Goal: Information Seeking & Learning: Learn about a topic

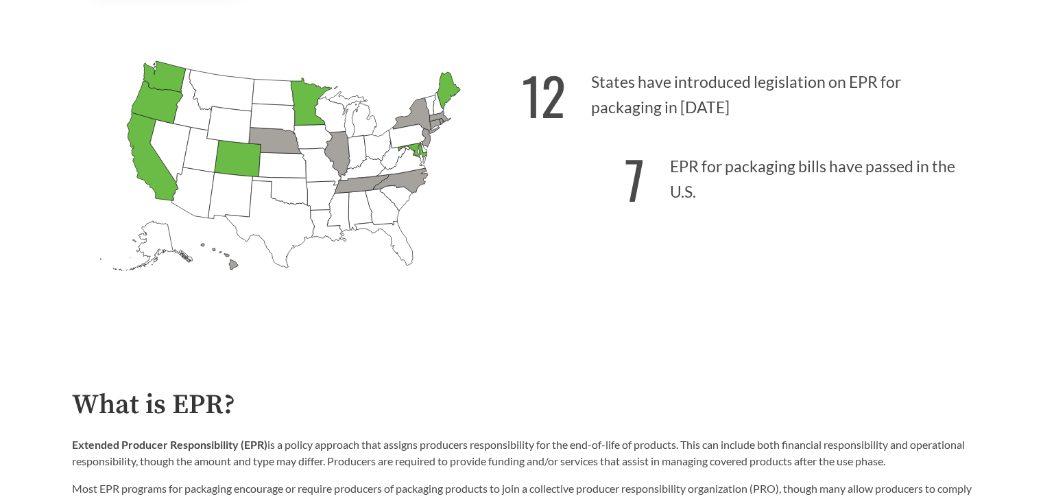
scroll to position [343, 0]
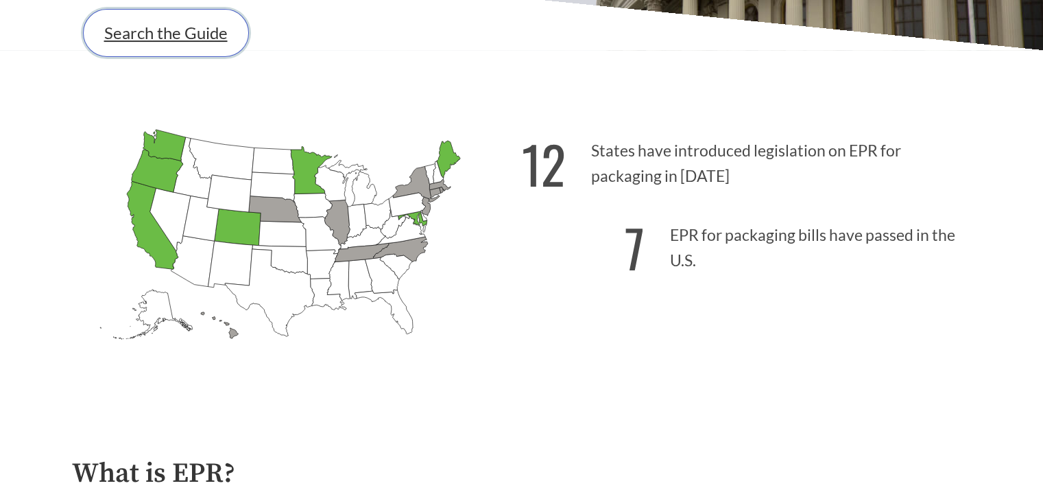
click at [156, 39] on link "Search the Guide" at bounding box center [166, 33] width 166 height 48
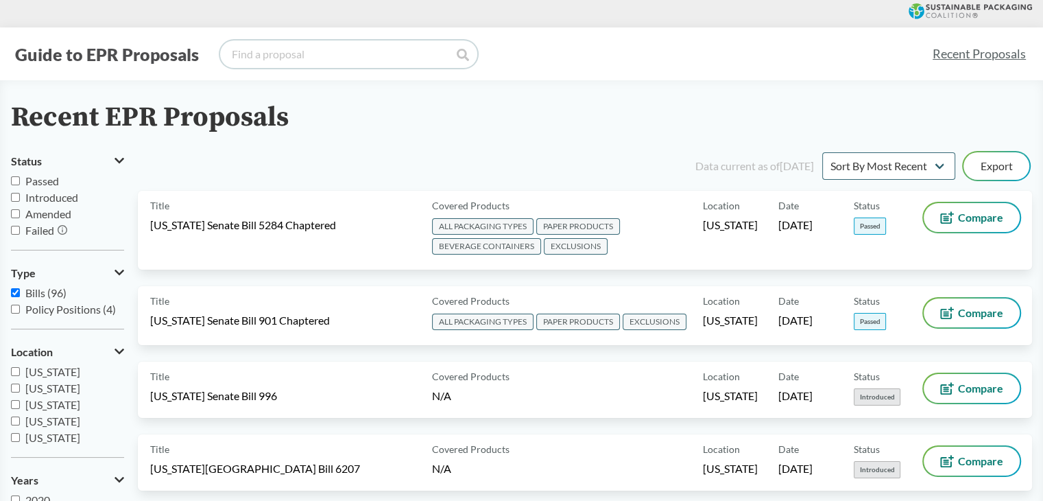
click at [354, 63] on input "search" at bounding box center [348, 53] width 257 height 27
paste input "[US_STATE][GEOGRAPHIC_DATA] File 3911"
type input "[US_STATE][GEOGRAPHIC_DATA] File 3911"
click at [464, 58] on icon at bounding box center [463, 55] width 12 height 12
click at [461, 58] on icon at bounding box center [463, 55] width 12 height 12
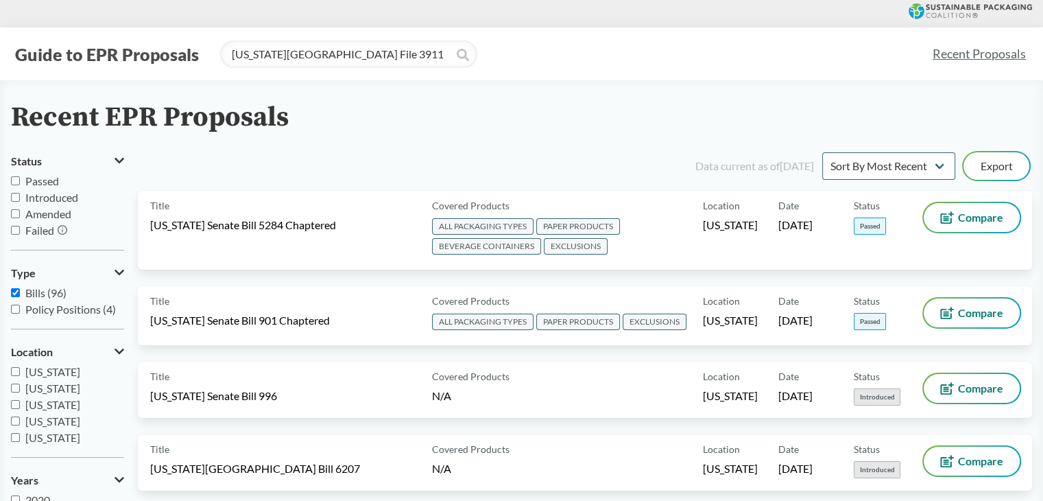
click at [587, 107] on div "Recent EPR Proposals" at bounding box center [521, 117] width 1021 height 31
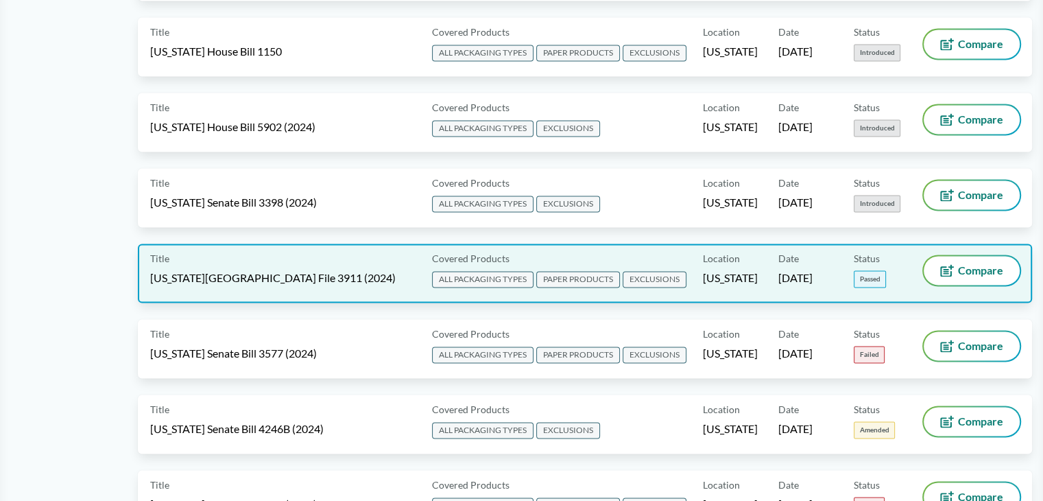
click at [227, 270] on span "[US_STATE][GEOGRAPHIC_DATA] File 3911 (2024)" at bounding box center [272, 277] width 245 height 15
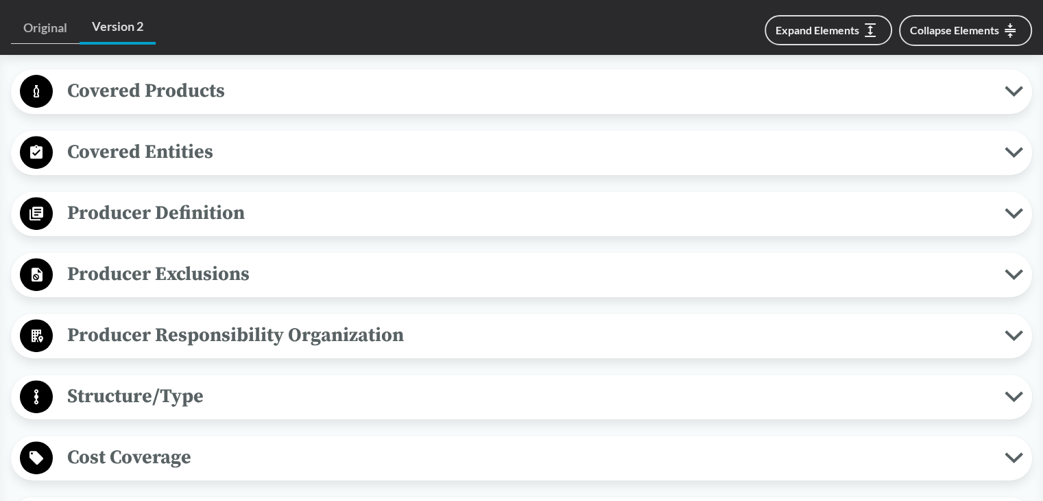
scroll to position [411, 0]
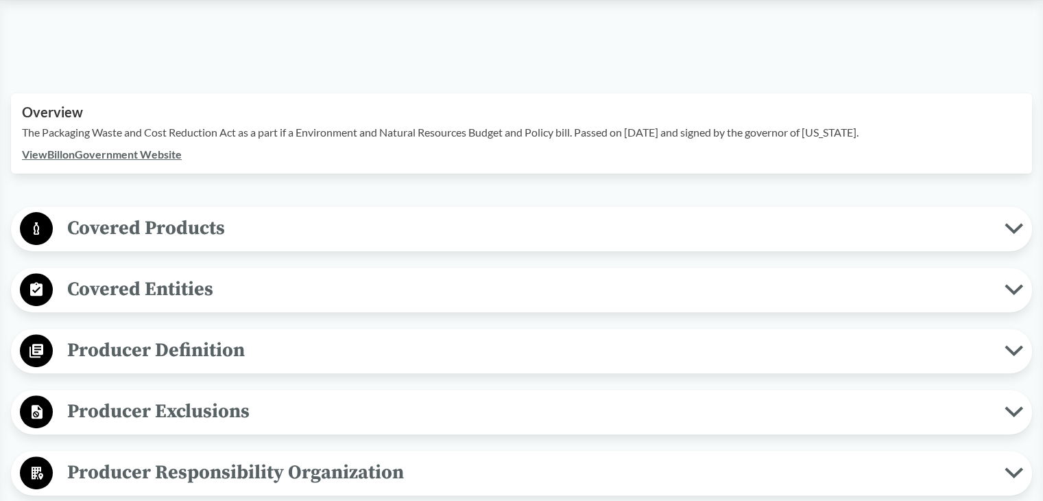
click at [189, 213] on span "Covered Products" at bounding box center [529, 228] width 952 height 31
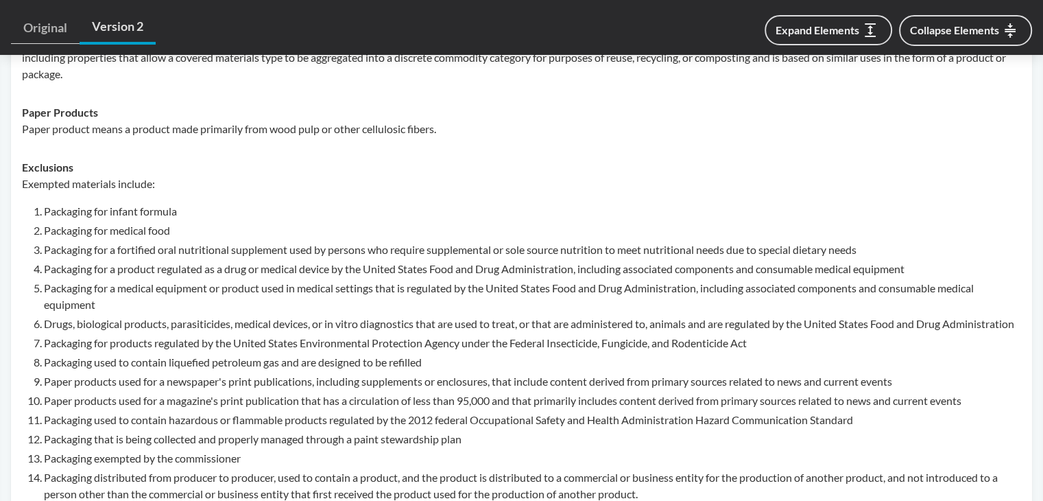
scroll to position [754, 0]
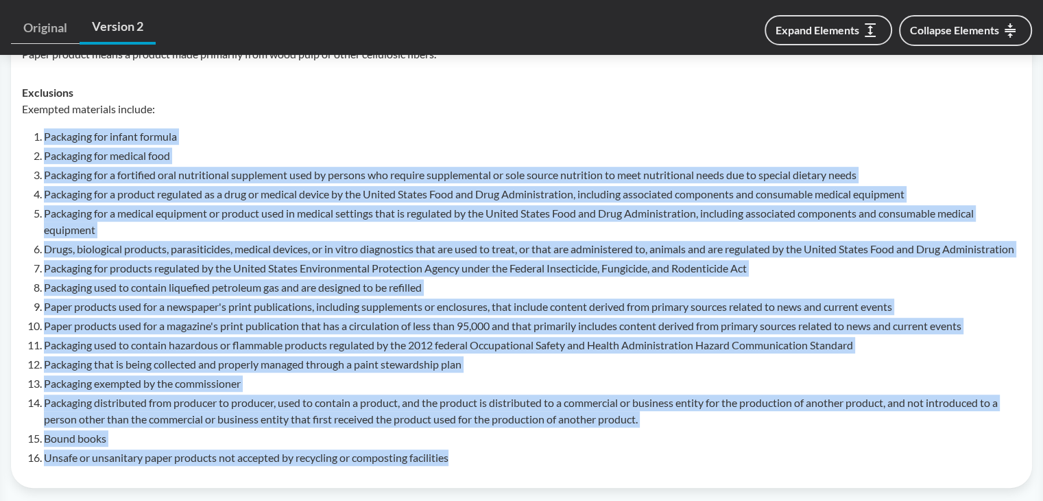
drag, startPoint x: 44, startPoint y: 112, endPoint x: 508, endPoint y: 452, distance: 575.5
click at [508, 452] on ol "Packaging for infant formula Packaging for medical food Packaging for a fortifi…" at bounding box center [532, 296] width 977 height 337
copy ol "Packaging for infant formula Packaging for medical food Packaging for a fortifi…"
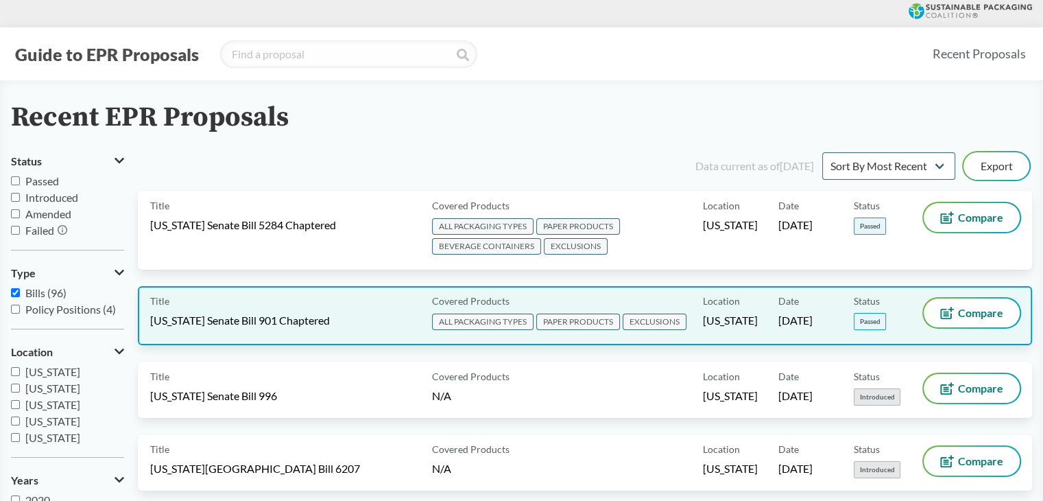
click at [308, 319] on span "[US_STATE] Senate Bill 901 Chaptered" at bounding box center [240, 320] width 180 height 15
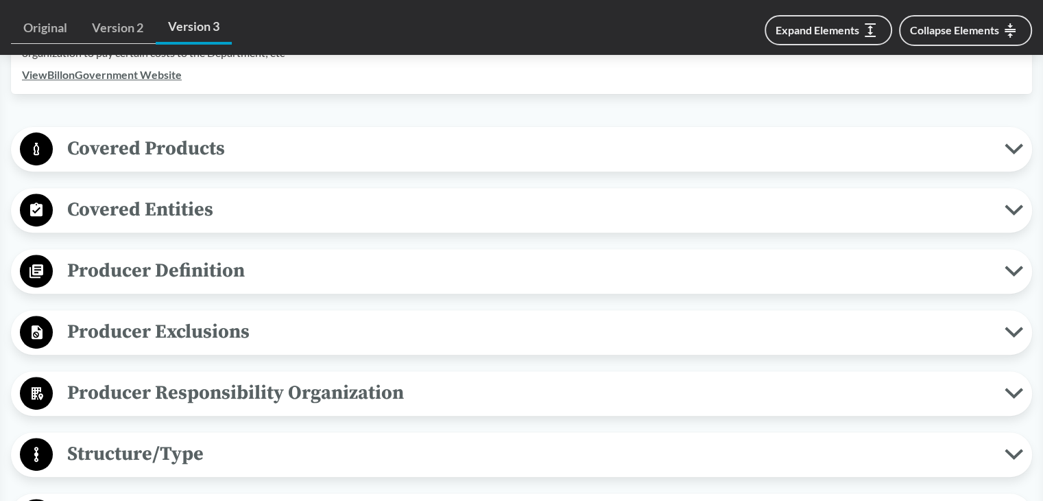
scroll to position [480, 0]
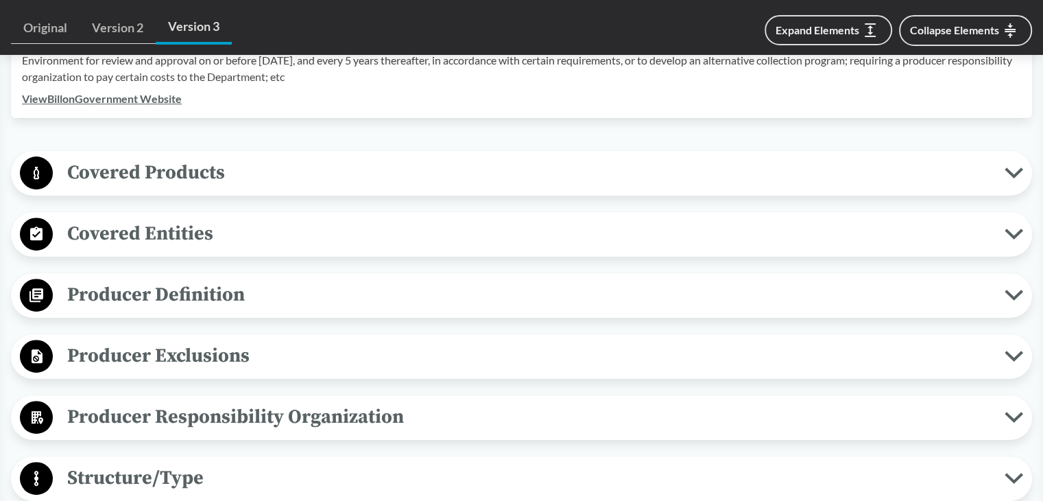
click at [195, 179] on span "Covered Products" at bounding box center [529, 172] width 952 height 31
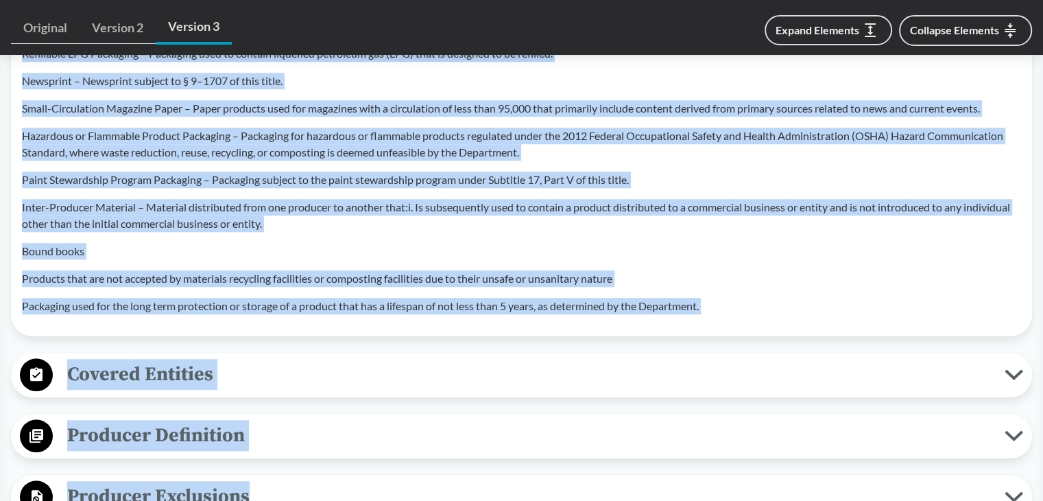
scroll to position [1317, 0]
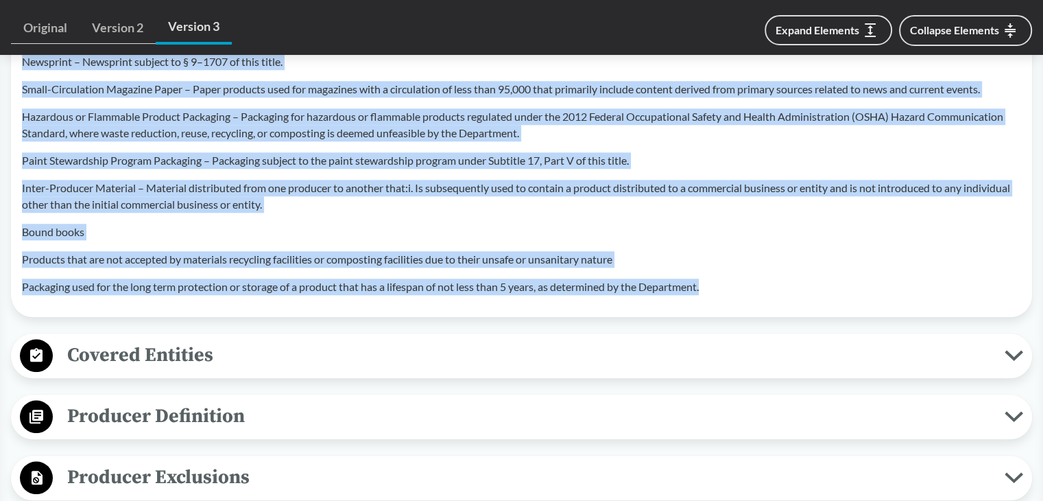
drag, startPoint x: 22, startPoint y: 134, endPoint x: 735, endPoint y: 283, distance: 728.7
click at [735, 283] on div "Exempt Material refers to any material or portion of a material that meets the …" at bounding box center [521, 18] width 999 height 554
copy div "Loremi Dolorsi Ametconse – Adipiscin elit sed doeius tempori. Utlabor Etdo Magn…"
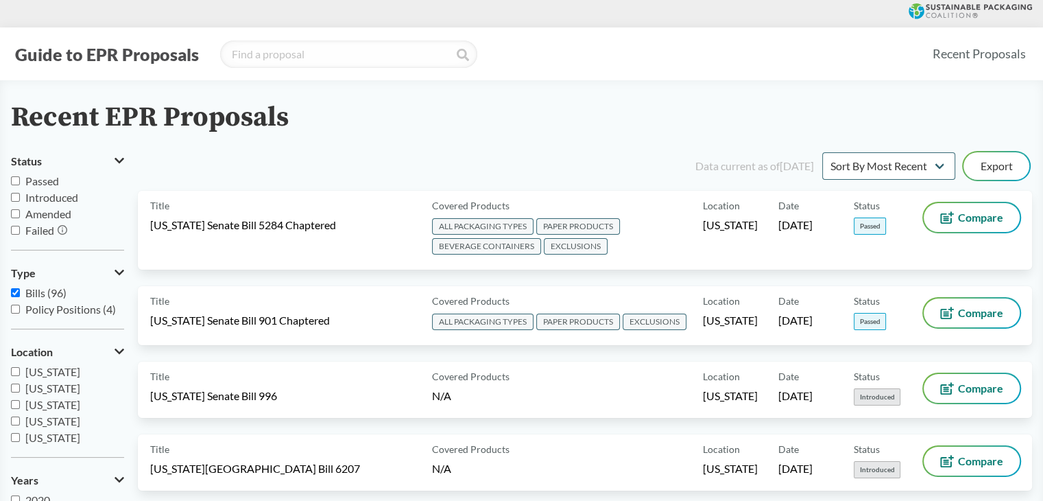
scroll to position [4862, 0]
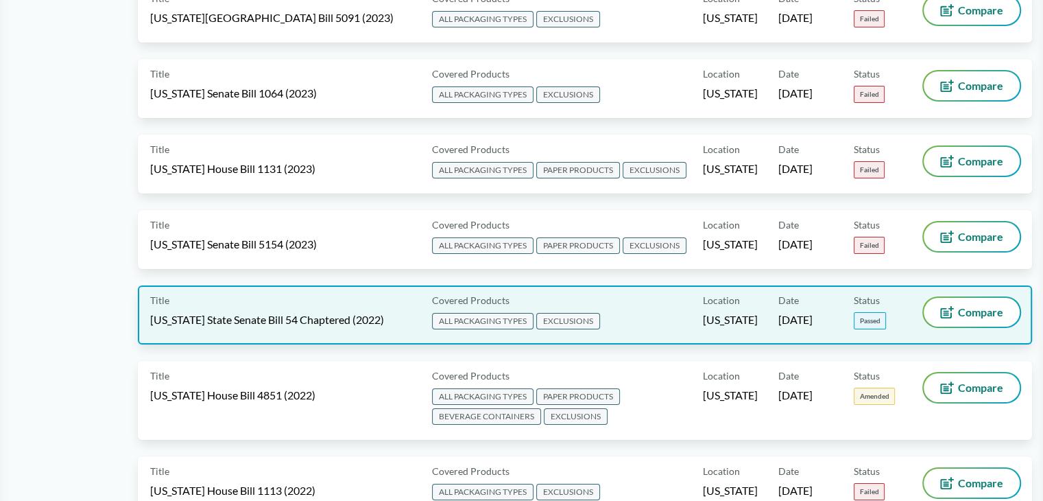
click at [307, 312] on span "[US_STATE] State Senate Bill 54 Chaptered (2022)" at bounding box center [267, 319] width 234 height 15
click at [311, 312] on span "[US_STATE] State Senate Bill 54 Chaptered (2022)" at bounding box center [267, 319] width 234 height 15
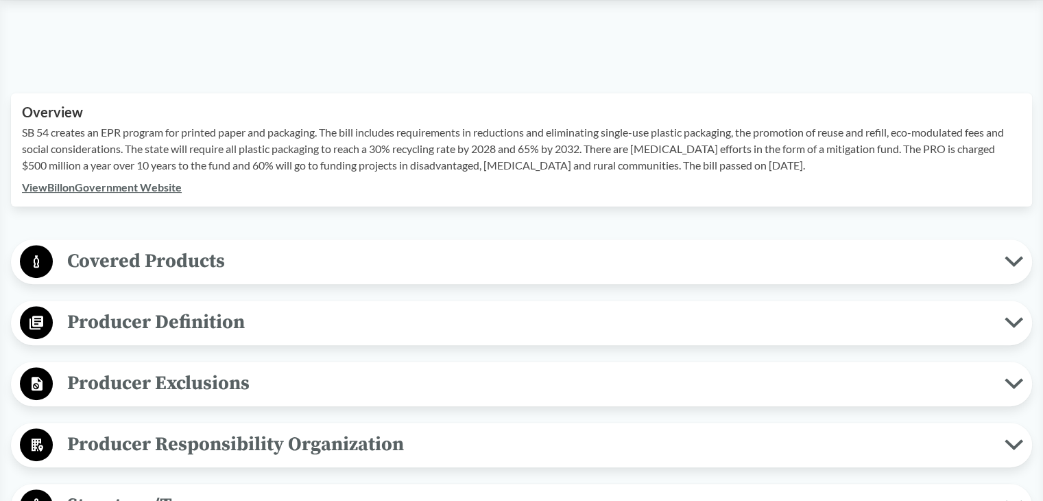
scroll to position [549, 0]
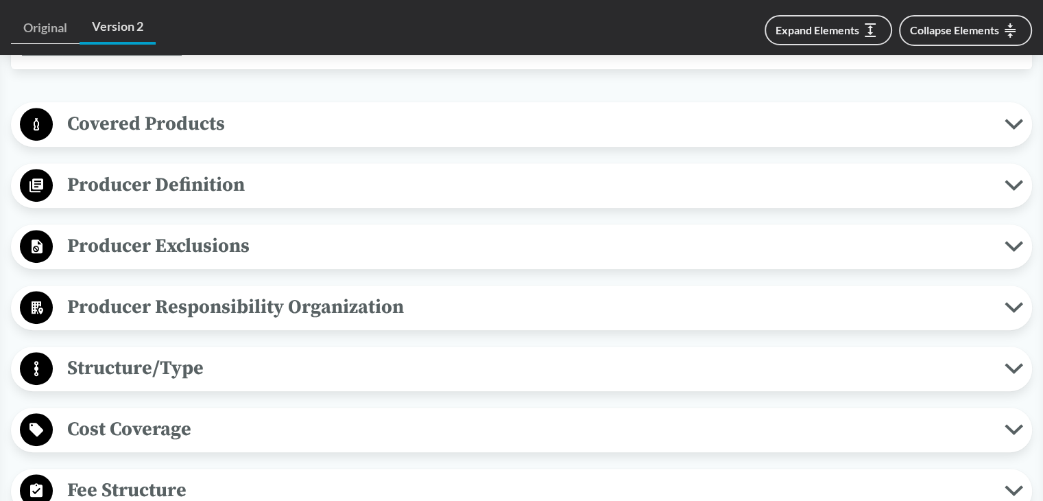
click at [210, 141] on div "Covered Products All Packaging Types Covered products includes single-use packa…" at bounding box center [521, 124] width 1021 height 45
click at [213, 134] on span "Covered Products" at bounding box center [529, 123] width 952 height 31
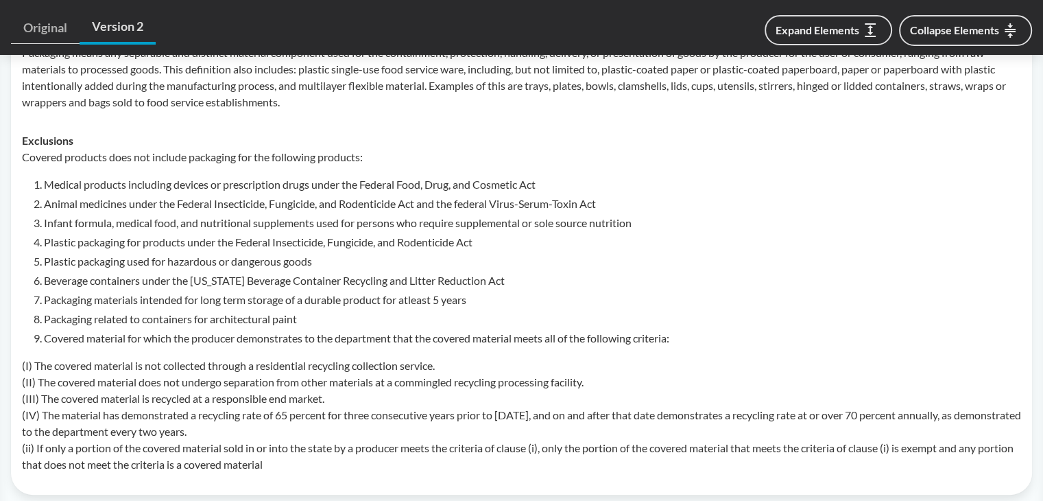
scroll to position [686, 0]
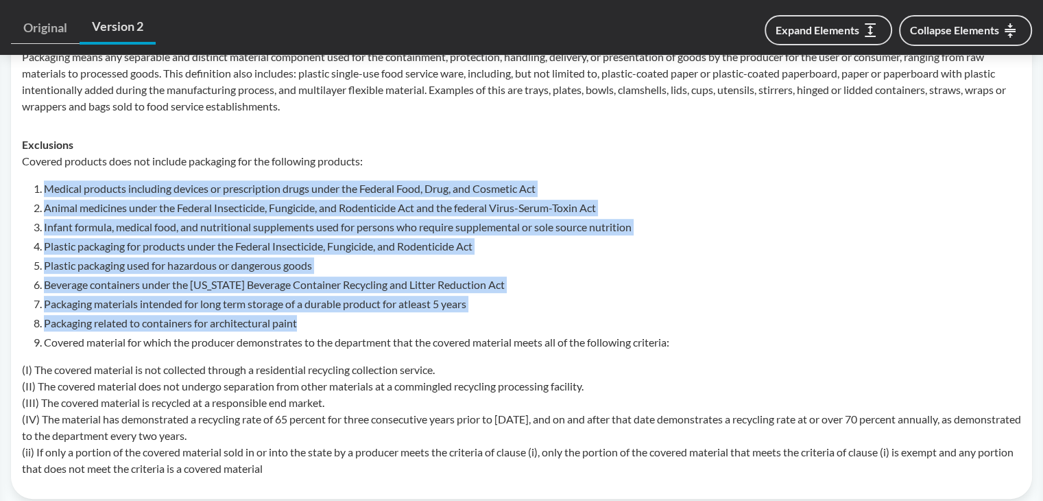
drag, startPoint x: 45, startPoint y: 187, endPoint x: 394, endPoint y: 328, distance: 377.2
click at [394, 328] on ol "Medical products including devices or prescription drugs under the Federal Food…" at bounding box center [532, 265] width 977 height 170
copy ol "Medical products including devices or prescription drugs under the Federal Food…"
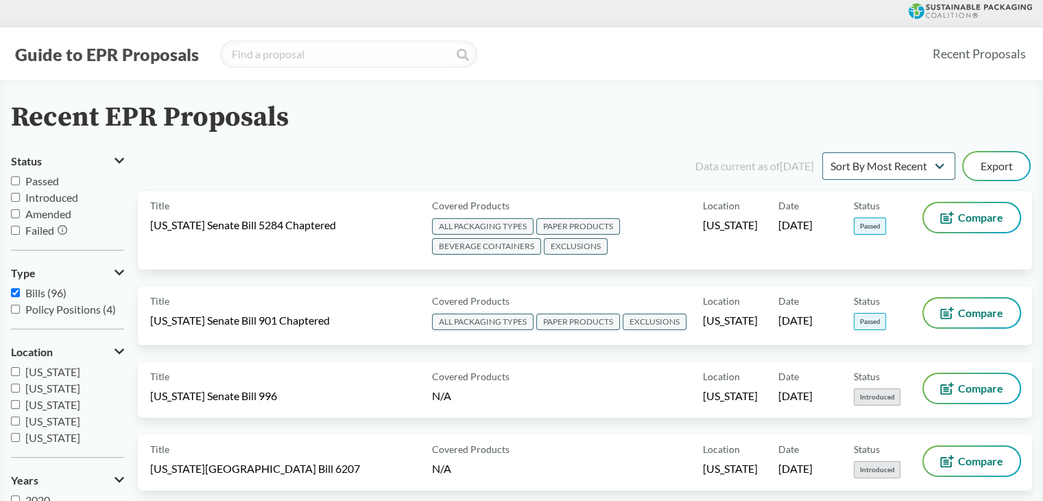
scroll to position [5105, 0]
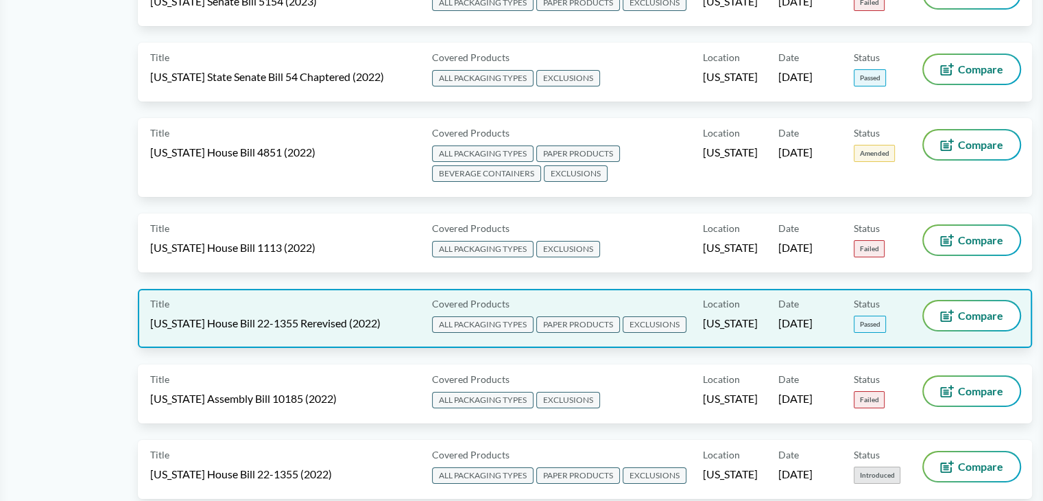
click at [320, 315] on span "[US_STATE] House Bill 22-1355 Rerevised (2022)" at bounding box center [265, 322] width 230 height 15
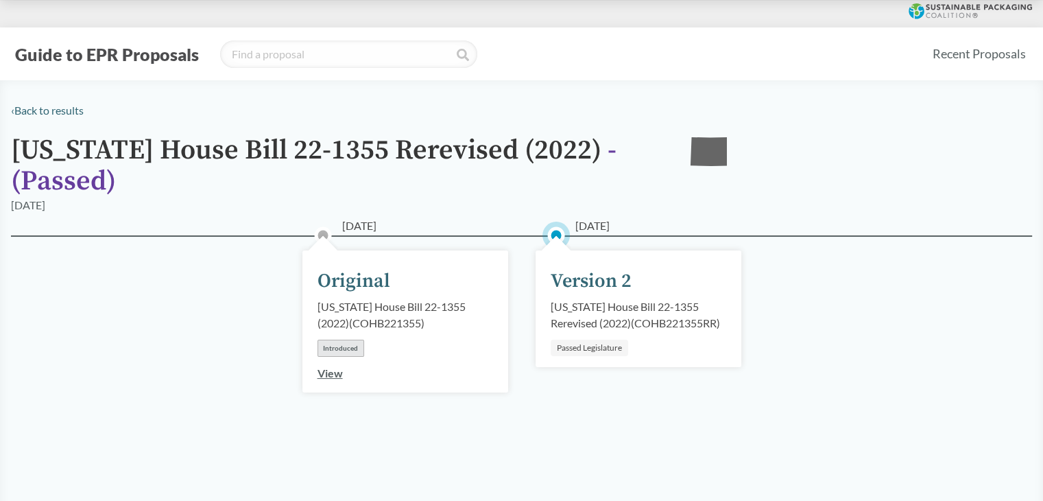
scroll to position [480, 0]
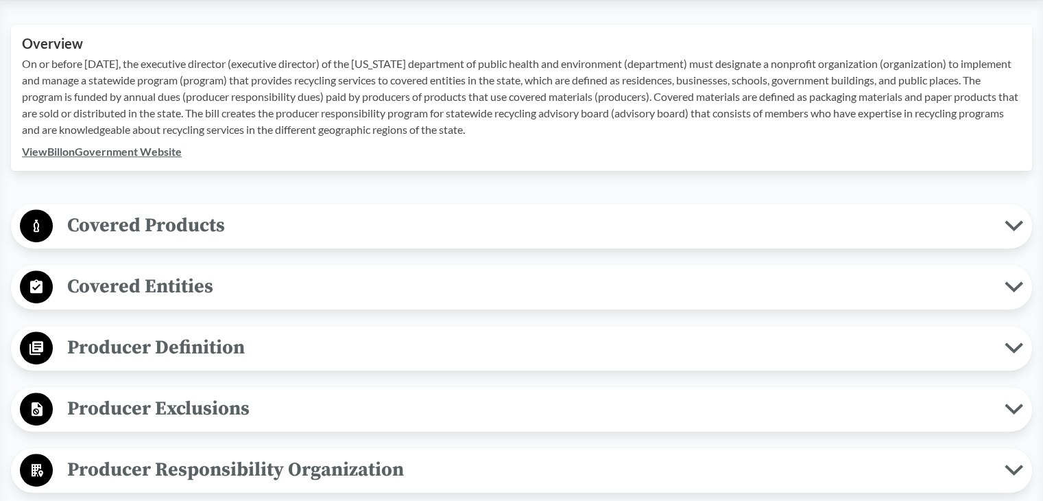
click at [163, 226] on span "Covered Products" at bounding box center [529, 225] width 952 height 31
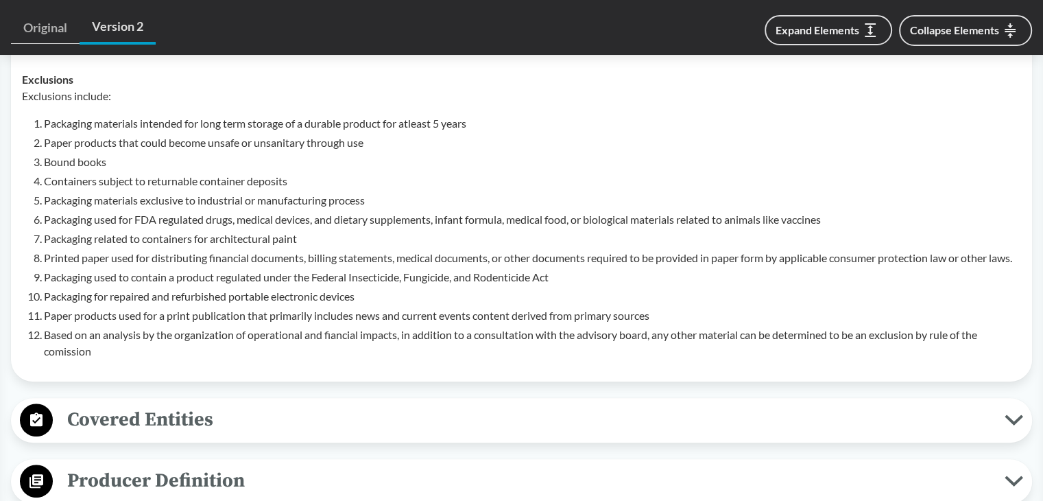
scroll to position [823, 0]
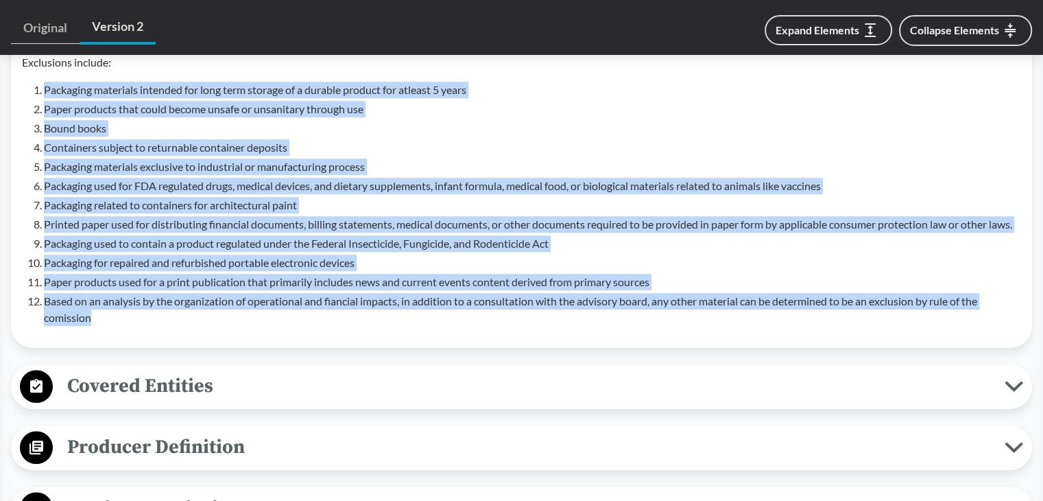
drag, startPoint x: 44, startPoint y: 86, endPoint x: 187, endPoint y: 327, distance: 280.1
click at [187, 326] on ol "Packaging materials intended for long term storage of a durable product for atl…" at bounding box center [532, 204] width 977 height 244
copy ol "Packaging materials intended for long term storage of a durable product for atl…"
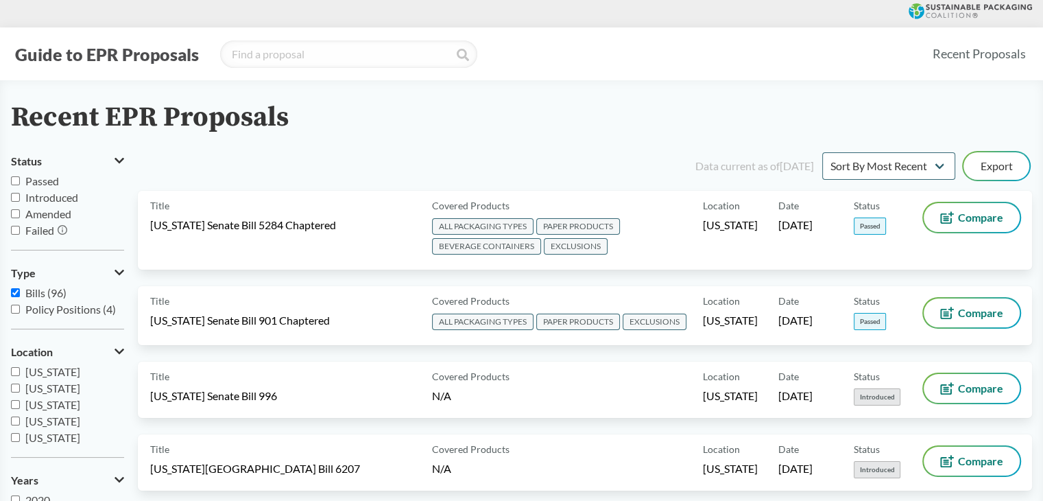
scroll to position [7222, 0]
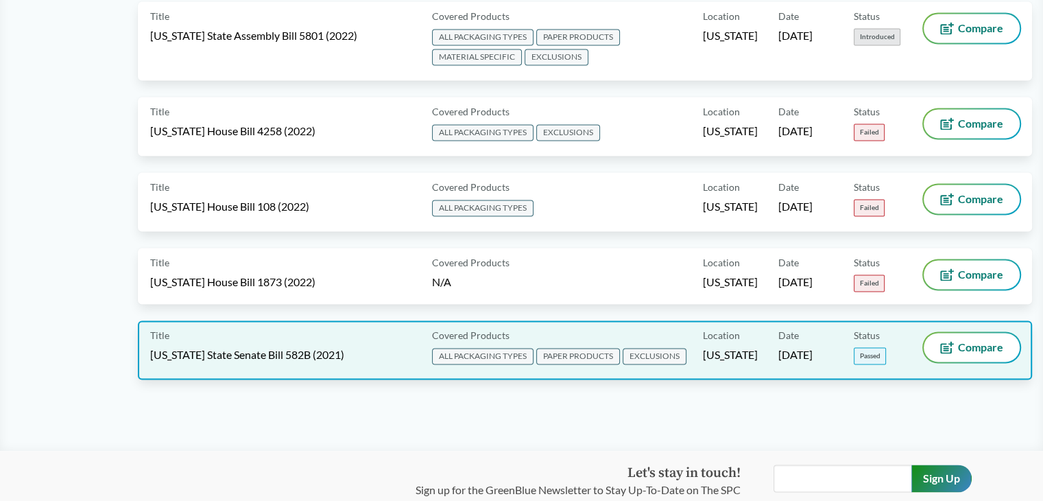
click at [265, 347] on span "[US_STATE] State Senate Bill 582B (2021)" at bounding box center [247, 354] width 194 height 15
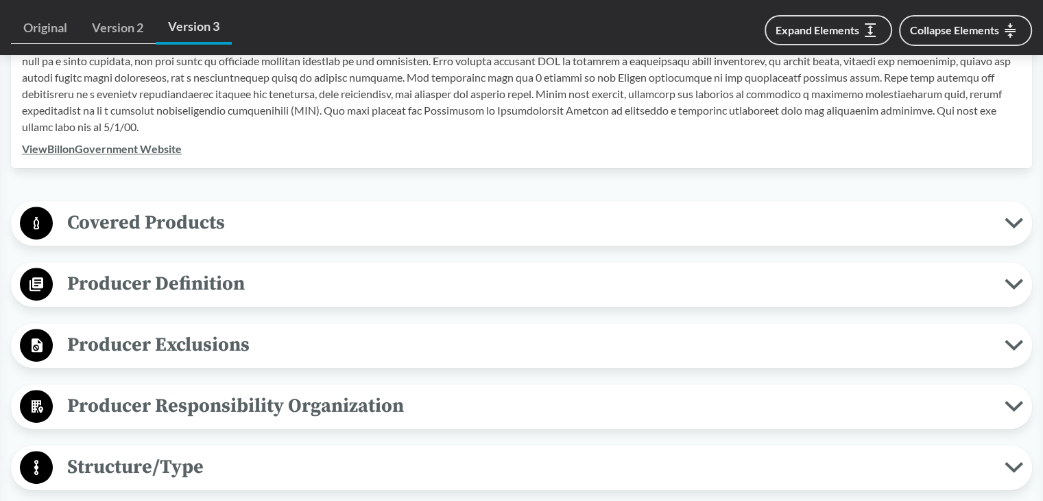
click at [207, 218] on span "Covered Products" at bounding box center [529, 222] width 952 height 31
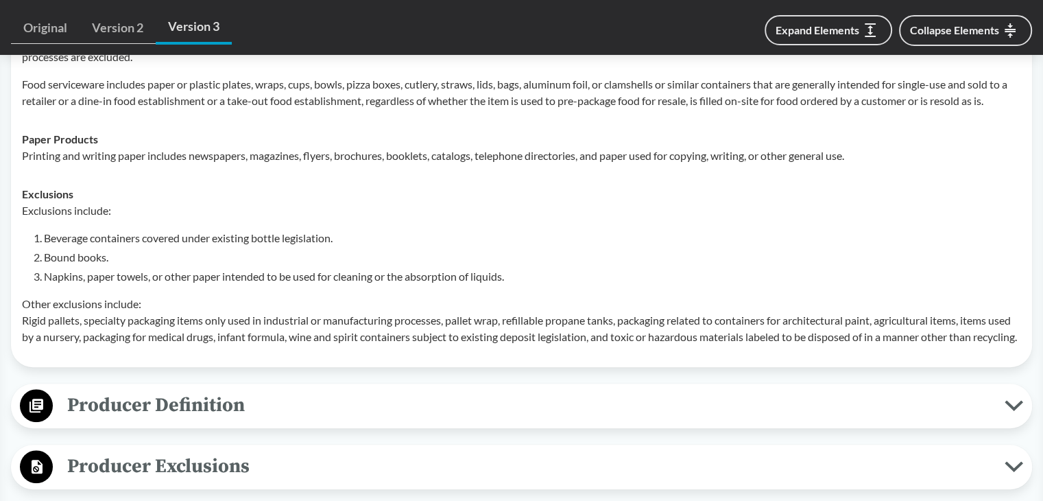
scroll to position [754, 0]
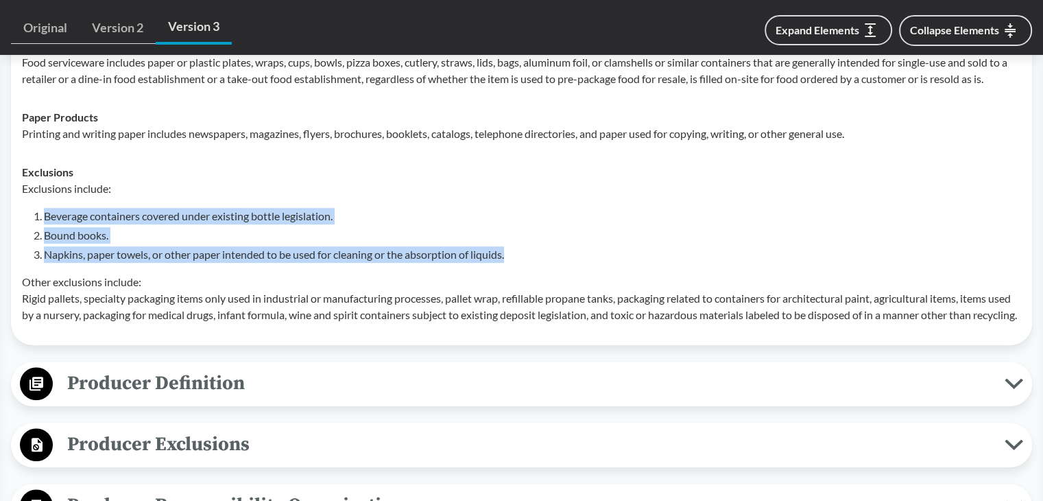
drag, startPoint x: 44, startPoint y: 212, endPoint x: 515, endPoint y: 257, distance: 473.3
click at [515, 257] on ol "Beverage containers covered under existing bottle legislation. Bound books. Nap…" at bounding box center [532, 235] width 977 height 55
copy ol "Beverage containers covered under existing bottle legislation. Bound books. Nap…"
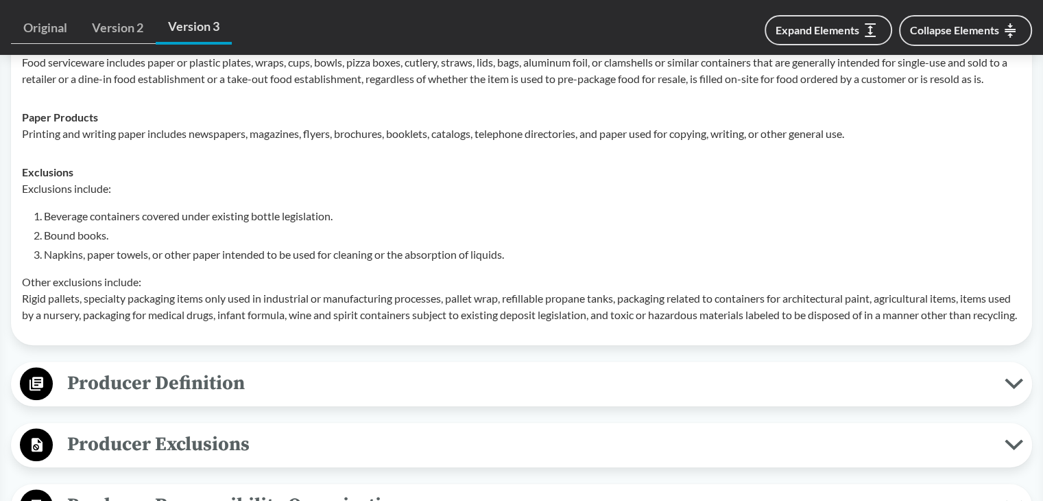
click at [121, 302] on p "Other exclusions include: Rigid pallets, specialty packaging items only used in…" at bounding box center [521, 298] width 999 height 49
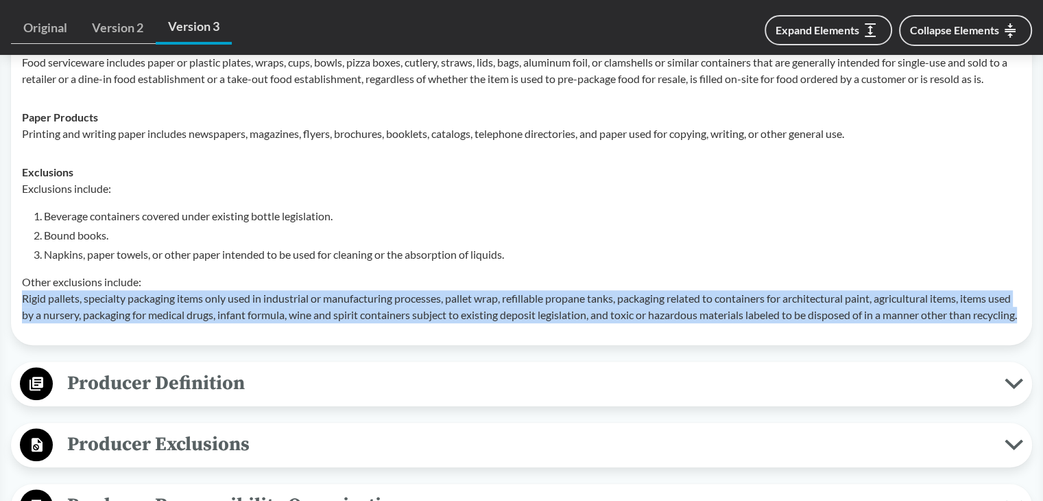
drag, startPoint x: 23, startPoint y: 296, endPoint x: 107, endPoint y: 333, distance: 91.8
click at [107, 323] on p "Other exclusions include: Rigid pallets, specialty packaging items only used in…" at bounding box center [521, 298] width 999 height 49
copy p "Rigid pallets, specialty packaging items only used in industrial or manufacturi…"
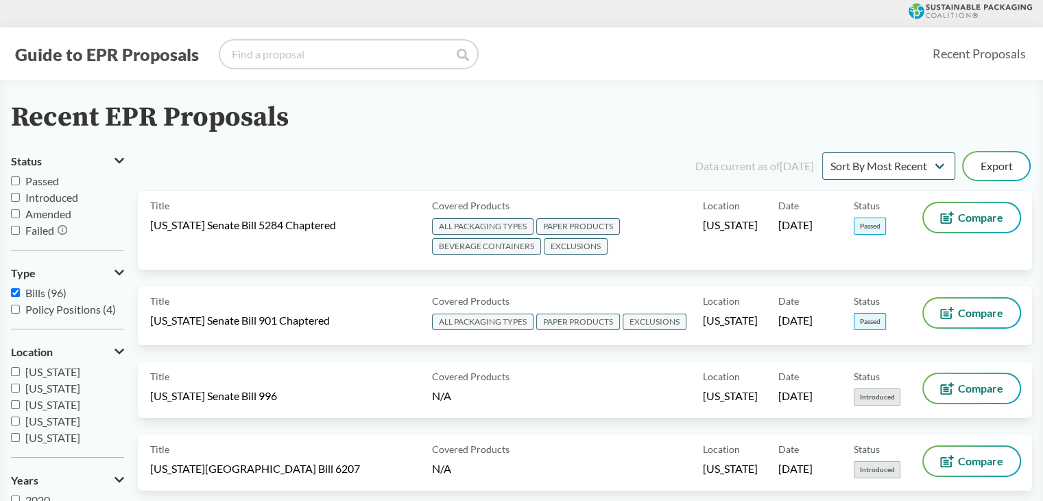
click at [261, 47] on input "search" at bounding box center [348, 53] width 257 height 27
type input "[US_STATE]"
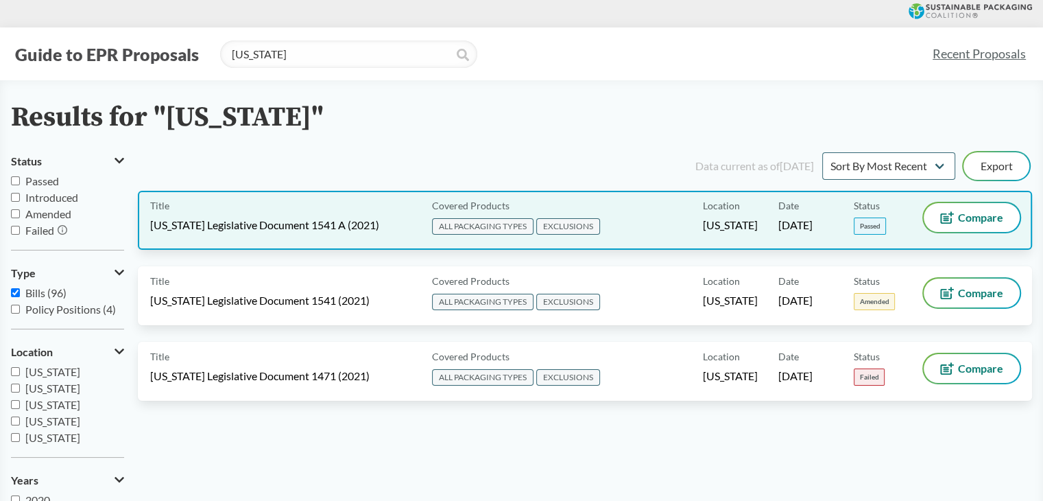
click at [313, 228] on span "[US_STATE] Legislative Document 1541 A (2021)" at bounding box center [264, 224] width 229 height 15
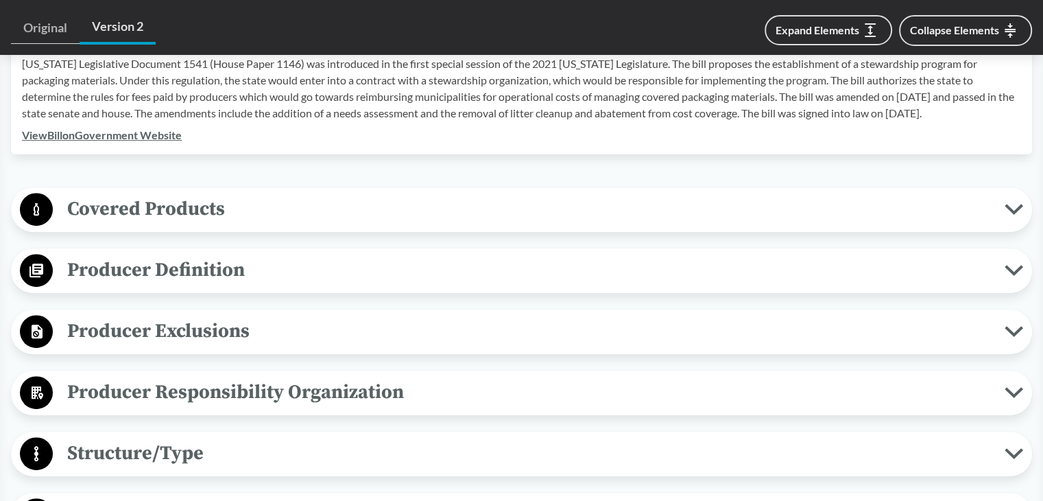
click at [182, 195] on span "Covered Products" at bounding box center [529, 208] width 952 height 31
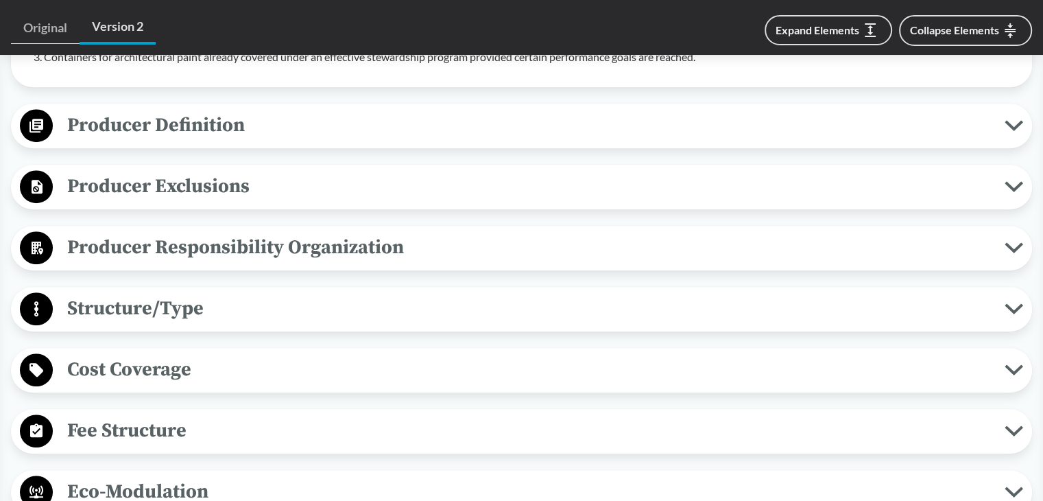
scroll to position [549, 0]
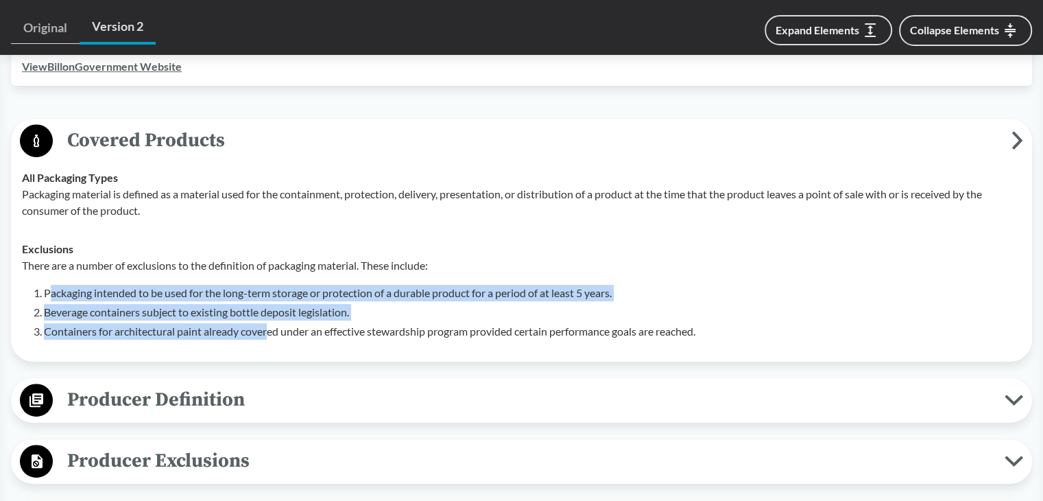
drag, startPoint x: 47, startPoint y: 272, endPoint x: 274, endPoint y: 302, distance: 228.3
click at [274, 302] on ol "Packaging intended to be used for the long-term storage or protection of a dura…" at bounding box center [532, 312] width 977 height 55
click at [168, 285] on ol "Packaging intended to be used for the long-term storage or protection of a dura…" at bounding box center [532, 312] width 977 height 55
click at [49, 285] on li "Packaging intended to be used for the long-term storage or protection of a dura…" at bounding box center [532, 293] width 977 height 16
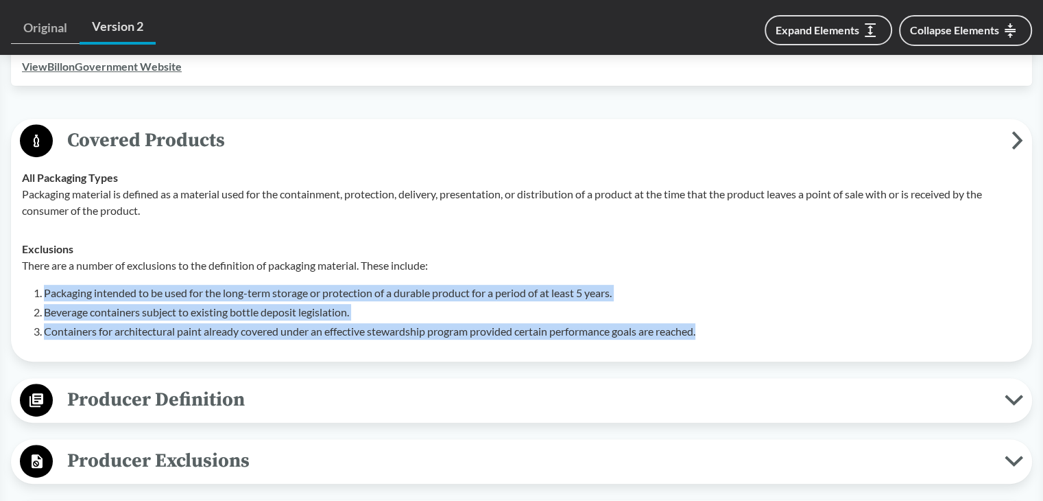
drag, startPoint x: 44, startPoint y: 269, endPoint x: 708, endPoint y: 318, distance: 665.6
click at [708, 318] on ol "Packaging intended to be used for the long-term storage or protection of a dura…" at bounding box center [532, 312] width 977 height 55
copy ol "Packaging intended to be used for the long-term storage or protection of a dura…"
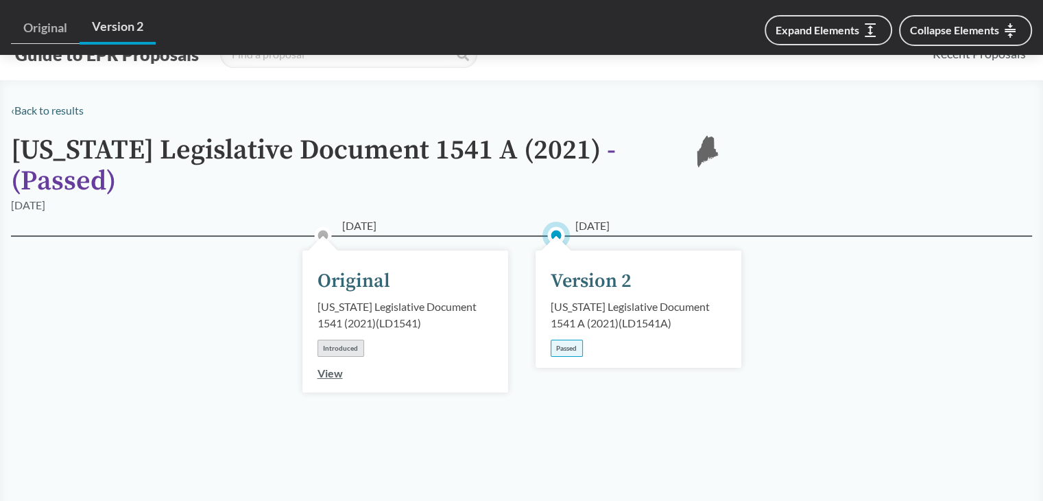
type input "[US_STATE]"
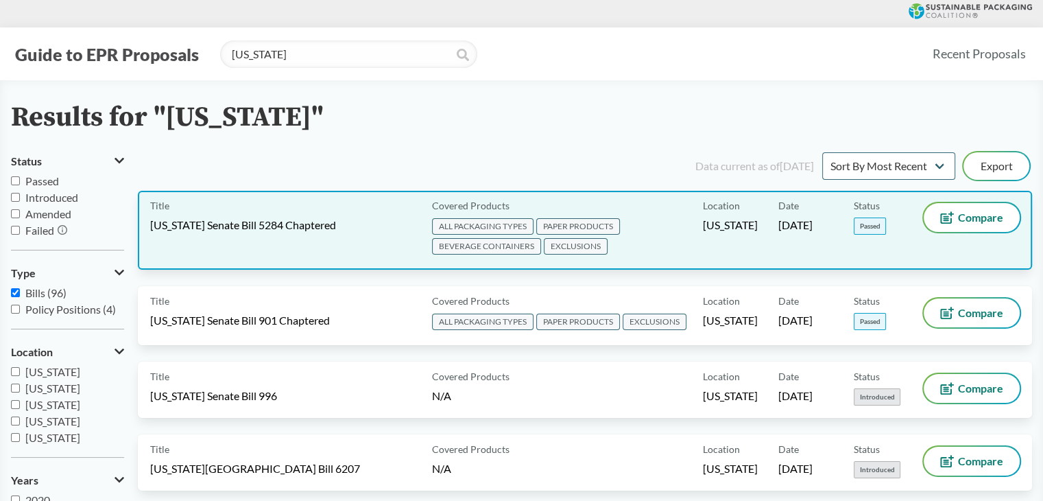
click at [312, 215] on div "Title [US_STATE] Senate Bill 5284 Chaptered" at bounding box center [288, 230] width 276 height 54
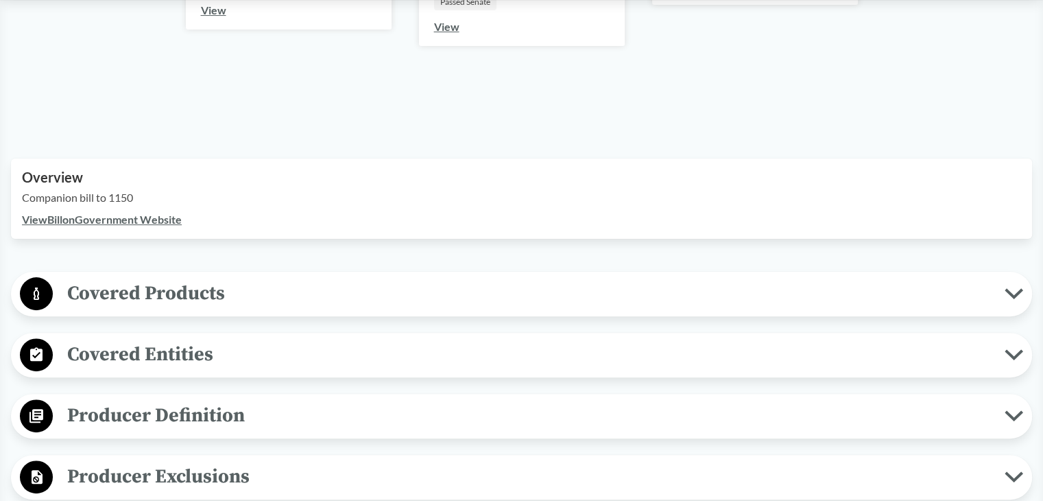
click at [134, 276] on button "Covered Products" at bounding box center [521, 293] width 1011 height 35
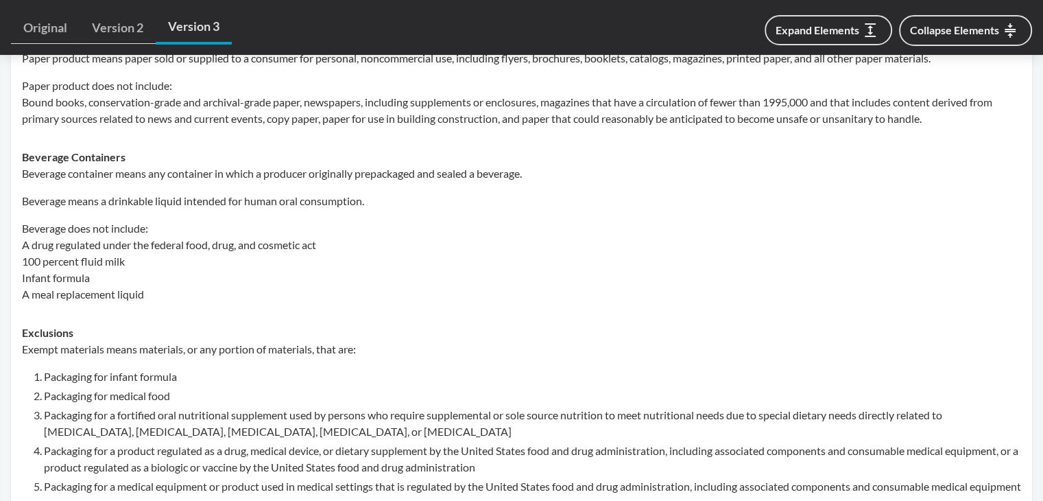
scroll to position [823, 0]
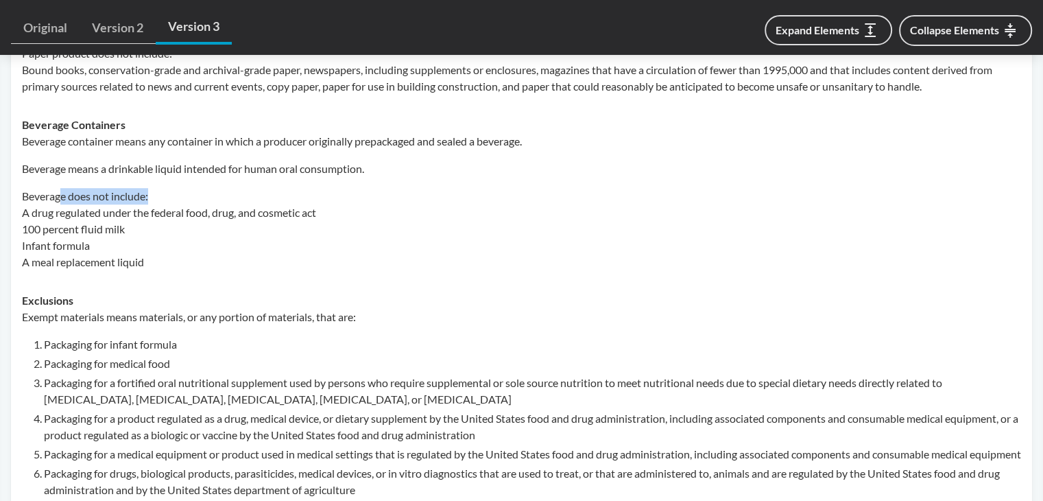
drag, startPoint x: 60, startPoint y: 198, endPoint x: 187, endPoint y: 195, distance: 126.2
click at [187, 195] on p "Beverage does not include: A drug regulated under the federal food, drug, and c…" at bounding box center [521, 229] width 999 height 82
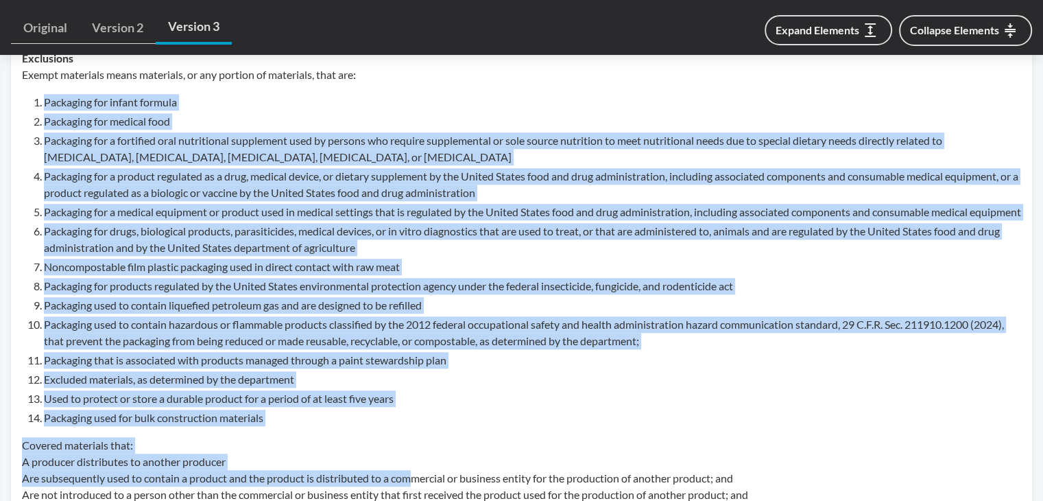
scroll to position [1127, 0]
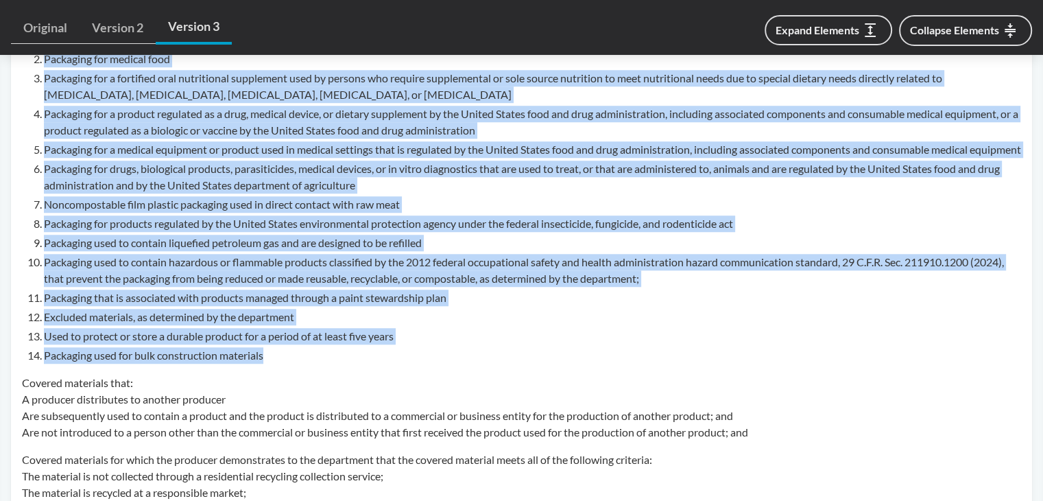
drag, startPoint x: 44, startPoint y: 273, endPoint x: 420, endPoint y: 374, distance: 389.1
click at [420, 363] on ol "Packaging for infant formula Packaging for medical food Packaging for a fortifi…" at bounding box center [532, 198] width 977 height 332
copy ol "Packaging for infant formula Packaging for medical food Packaging for a fortifi…"
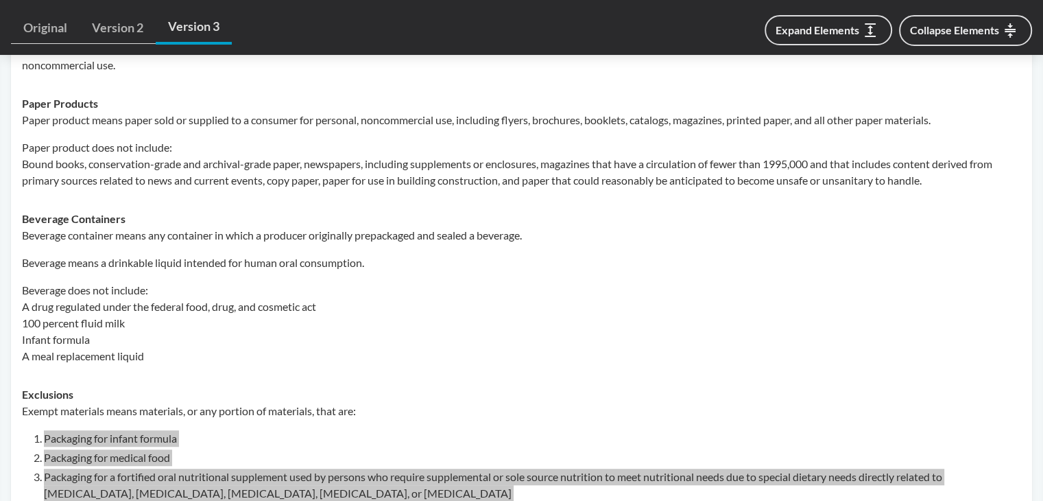
scroll to position [716, 0]
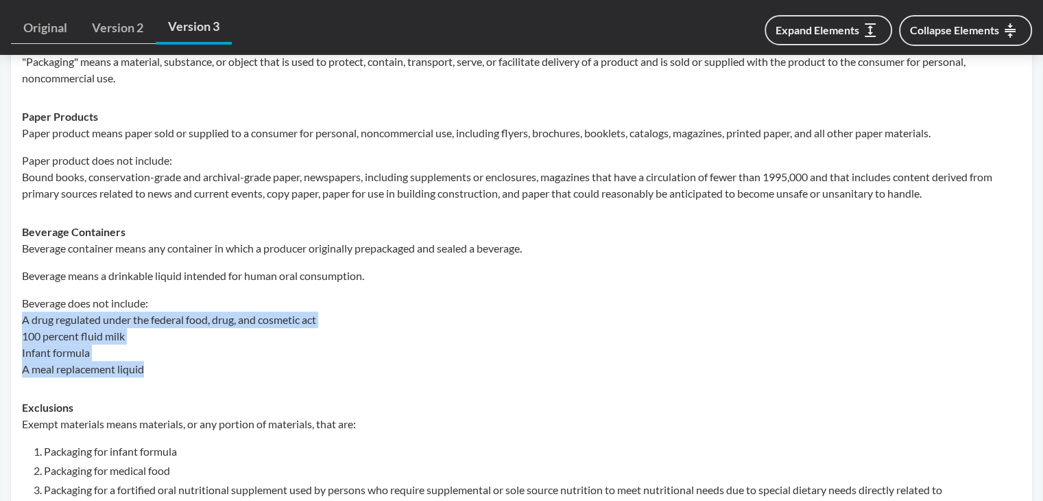
drag, startPoint x: 24, startPoint y: 321, endPoint x: 151, endPoint y: 372, distance: 136.6
click at [151, 372] on p "Beverage does not include: A drug regulated under the federal food, drug, and c…" at bounding box center [521, 336] width 999 height 82
click at [97, 312] on p "Beverage does not include: A drug regulated under the federal food, drug, and c…" at bounding box center [521, 336] width 999 height 82
drag, startPoint x: 25, startPoint y: 300, endPoint x: 176, endPoint y: 368, distance: 165.7
click at [176, 368] on p "Beverage does not include: A drug regulated under the federal food, drug, and c…" at bounding box center [521, 336] width 999 height 82
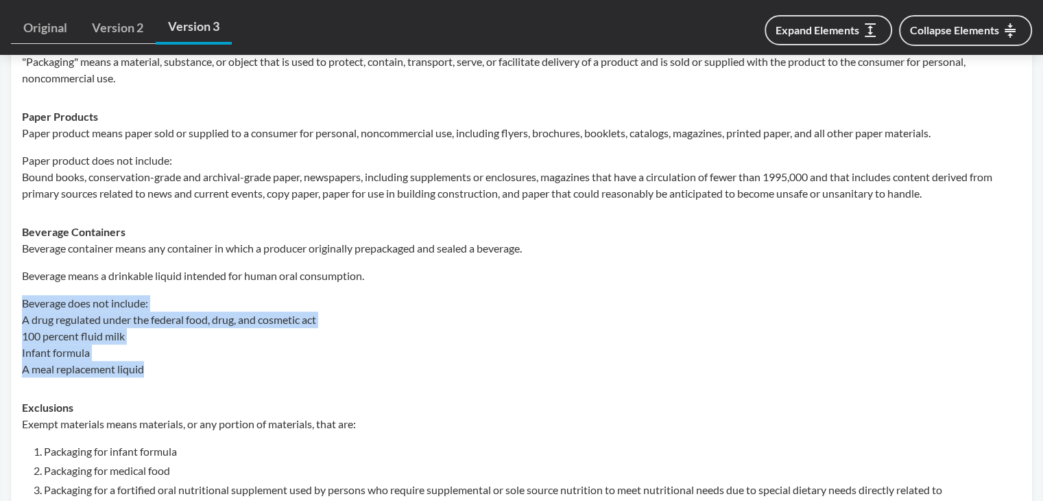
copy p "Beverage does not include: A drug regulated under the federal food, drug, and c…"
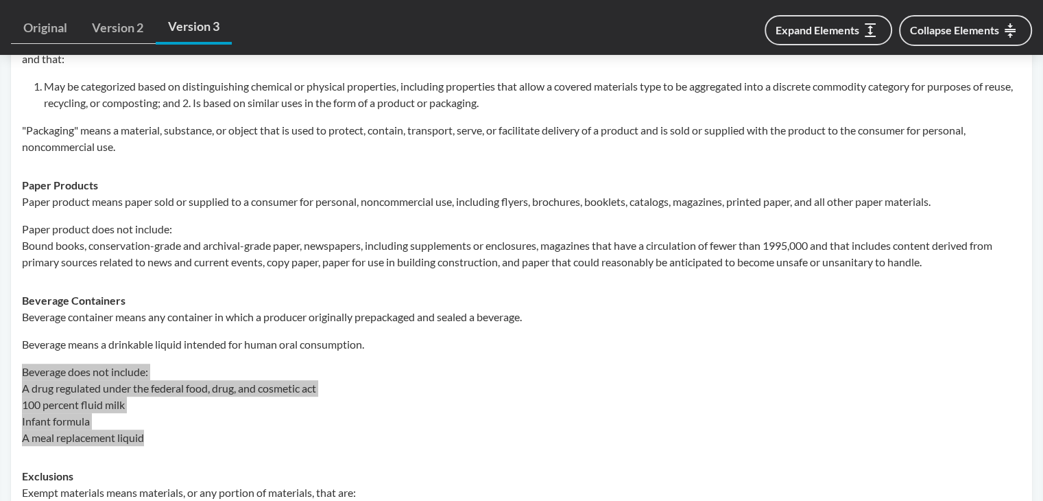
scroll to position [686, 0]
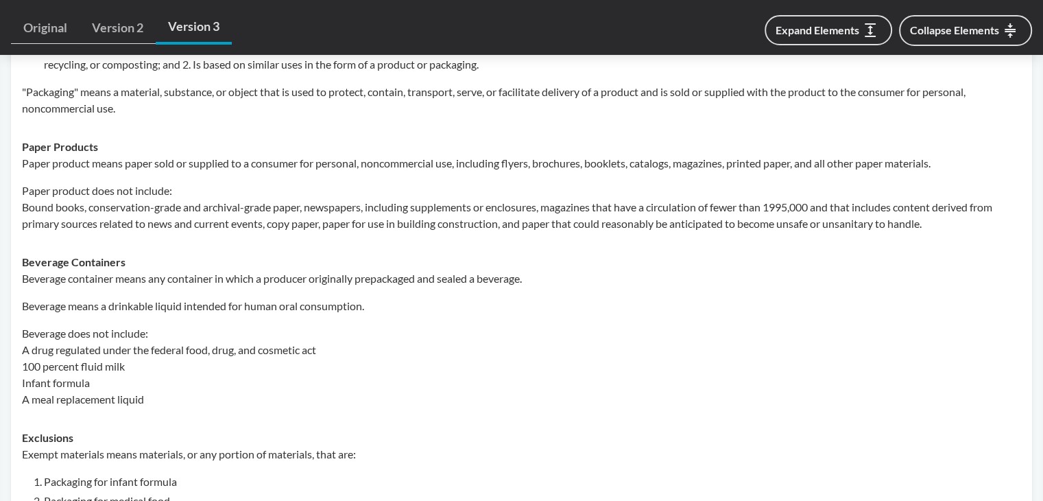
click at [82, 286] on div "Beverage container means any container in which a producer originally prepackag…" at bounding box center [521, 338] width 999 height 137
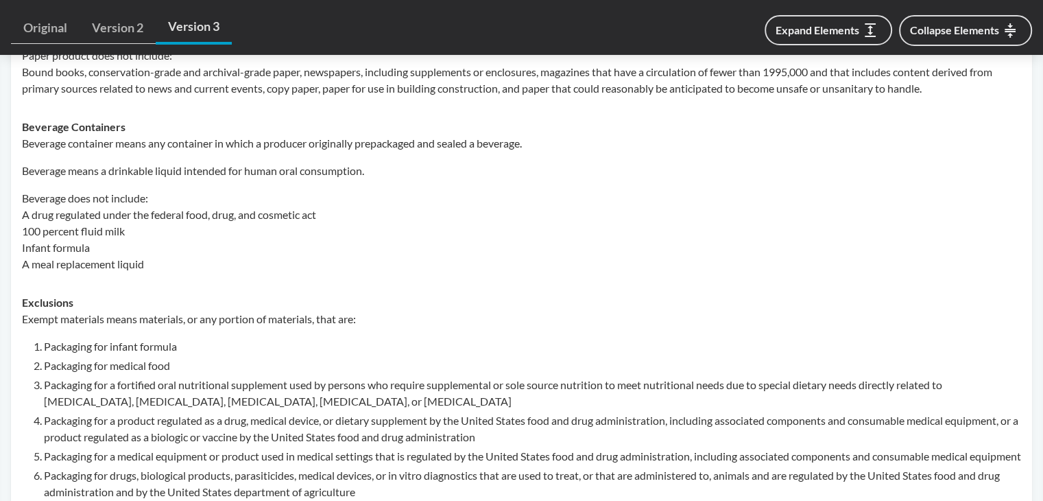
scroll to position [823, 0]
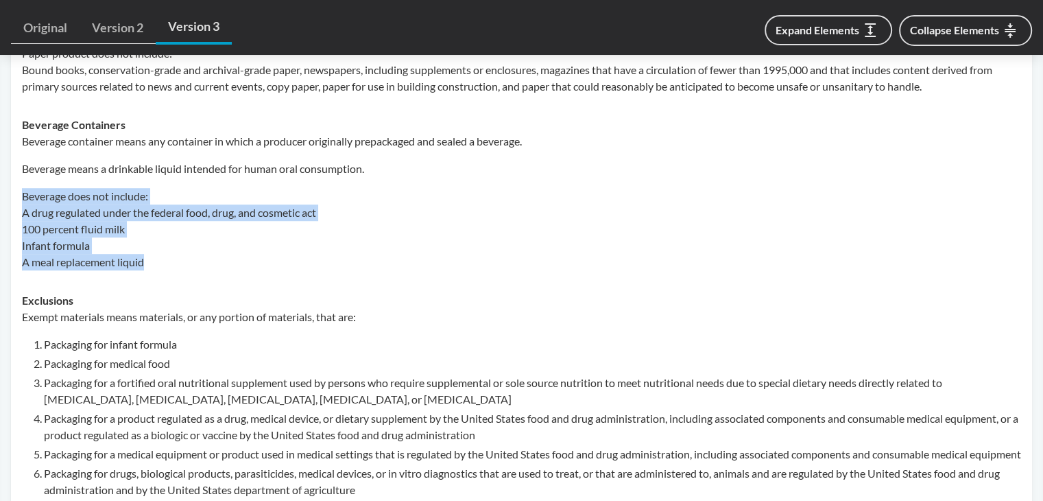
drag, startPoint x: 23, startPoint y: 197, endPoint x: 151, endPoint y: 255, distance: 139.9
click at [151, 255] on p "Beverage does not include: A drug regulated under the federal food, drug, and c…" at bounding box center [521, 229] width 999 height 82
copy p "Beverage does not include: A drug regulated under the federal food, drug, and c…"
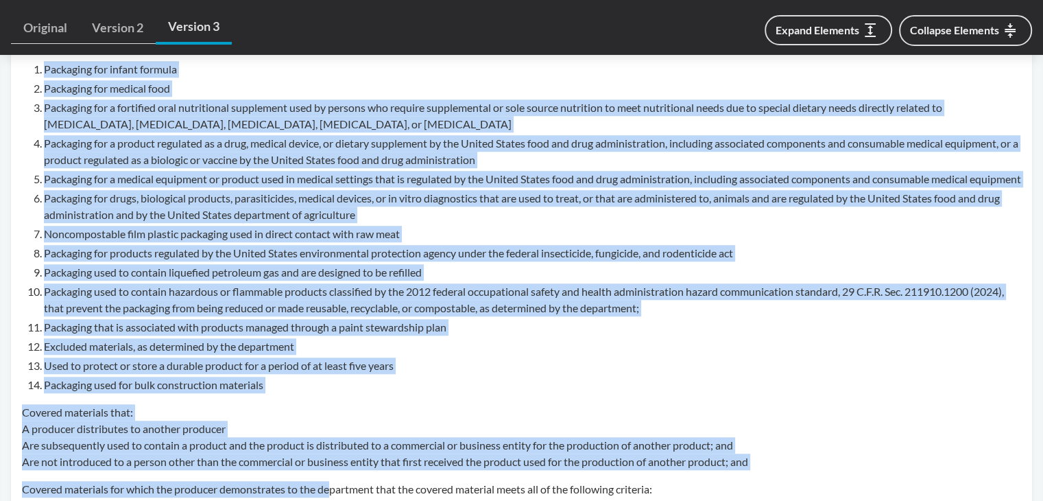
scroll to position [1163, 0]
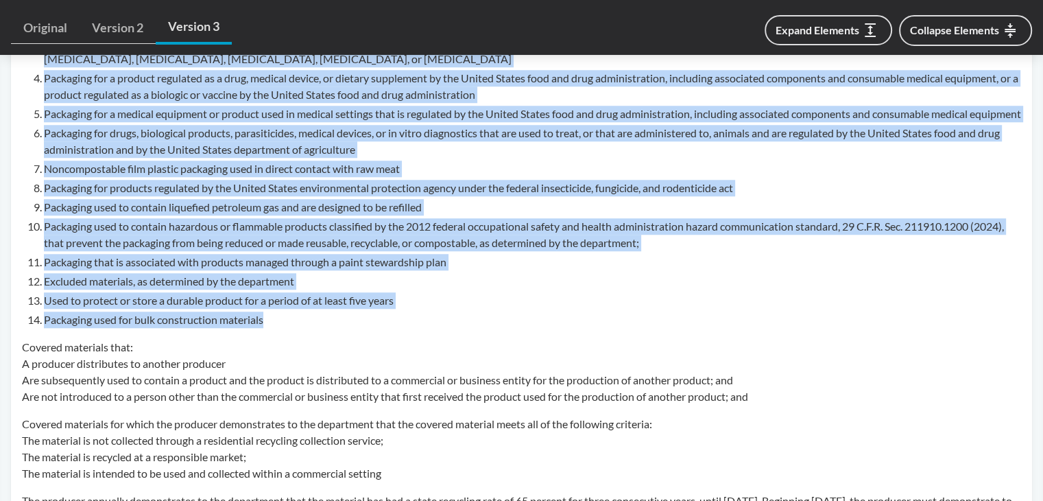
drag, startPoint x: 44, startPoint y: 346, endPoint x: 327, endPoint y: 341, distance: 283.3
click at [327, 328] on ol "Packaging for infant formula Packaging for medical food Packaging for a fortifi…" at bounding box center [532, 162] width 977 height 332
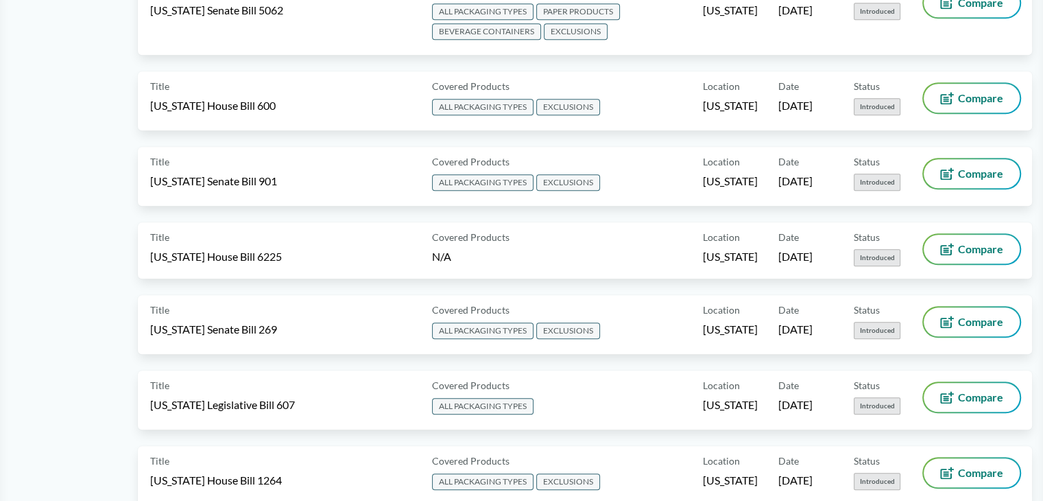
type input "[US_STATE]"
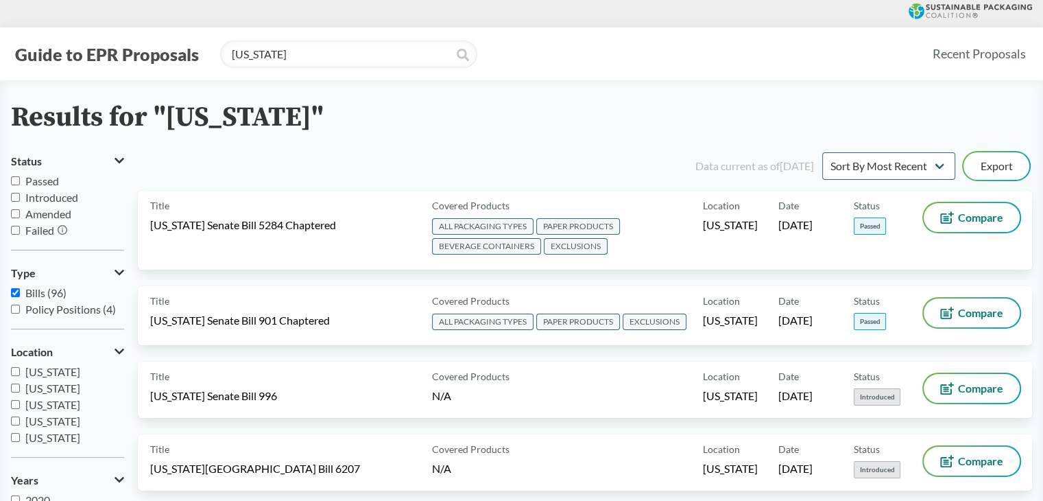
click at [458, 49] on icon at bounding box center [463, 55] width 12 height 12
drag, startPoint x: 461, startPoint y: 61, endPoint x: 490, endPoint y: 79, distance: 33.3
click at [462, 62] on span at bounding box center [463, 57] width 12 height 16
click at [917, 167] on select "Sort By Most Recent Sort By Status" at bounding box center [888, 165] width 133 height 27
click at [918, 168] on select "Sort By Most Recent Sort By Status" at bounding box center [888, 165] width 133 height 27
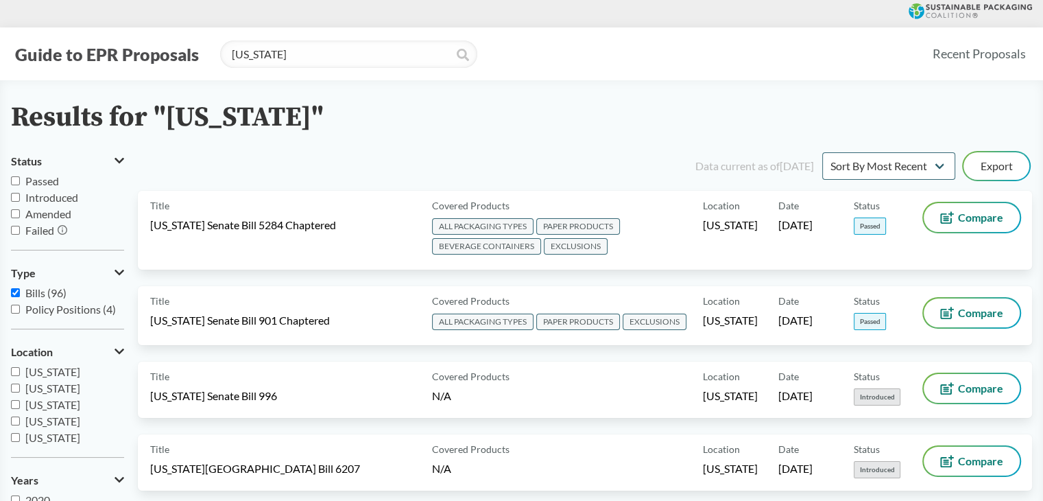
click at [43, 180] on span "Passed" at bounding box center [42, 180] width 34 height 13
click at [20, 180] on input "Passed" at bounding box center [15, 180] width 9 height 9
click at [47, 182] on span "Passed" at bounding box center [42, 180] width 34 height 13
click at [20, 182] on input "Passed" at bounding box center [15, 180] width 9 height 9
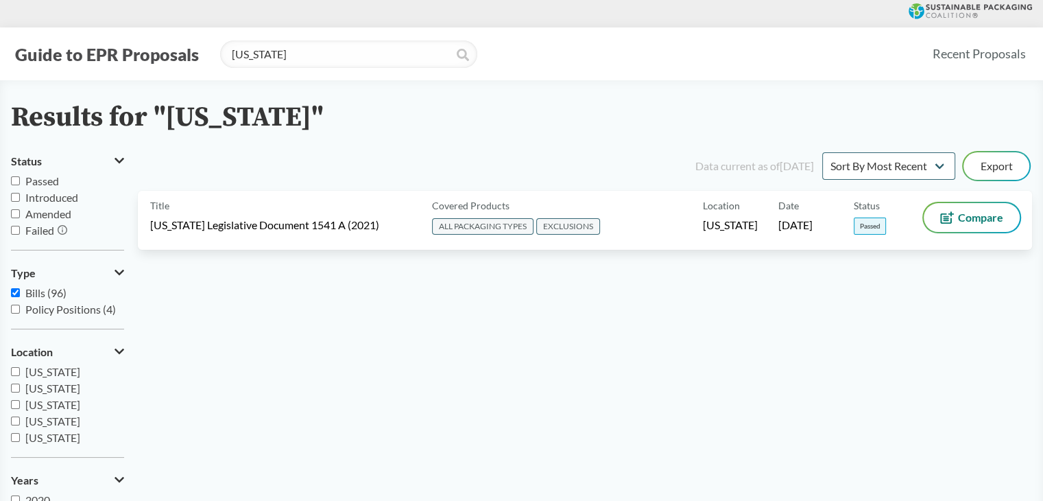
click at [47, 182] on span "Passed" at bounding box center [42, 180] width 34 height 13
click at [20, 182] on input "Passed" at bounding box center [15, 180] width 9 height 9
checkbox input "true"
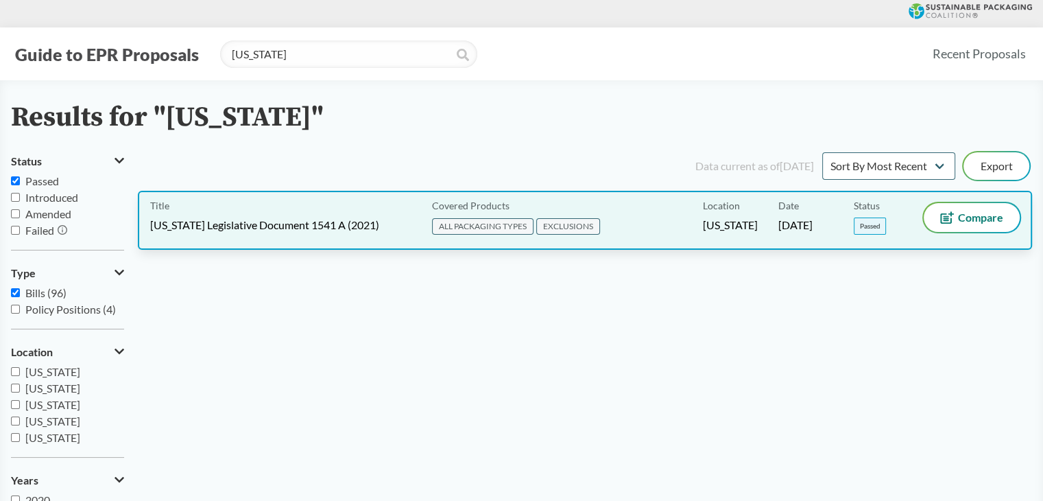
click at [280, 230] on span "[US_STATE] Legislative Document 1541 A (2021)" at bounding box center [264, 224] width 229 height 15
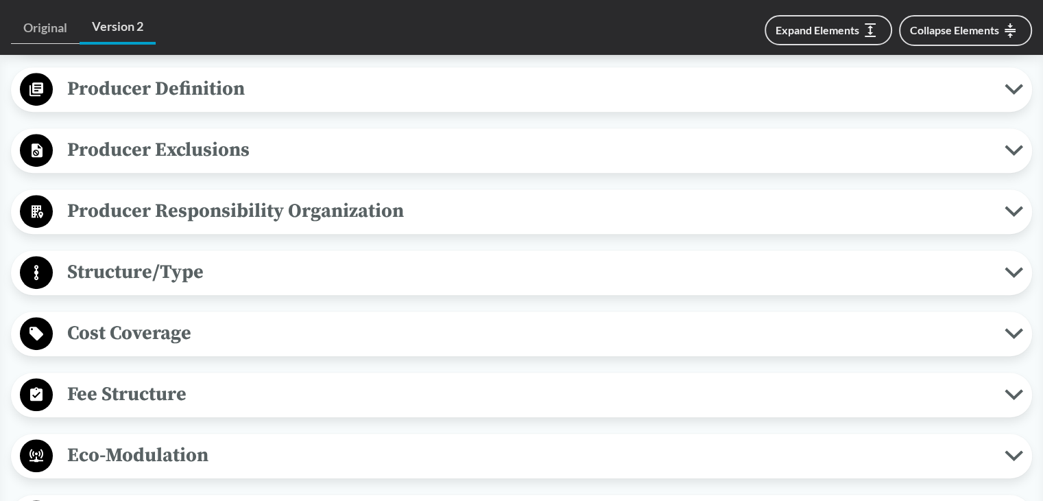
scroll to position [480, 0]
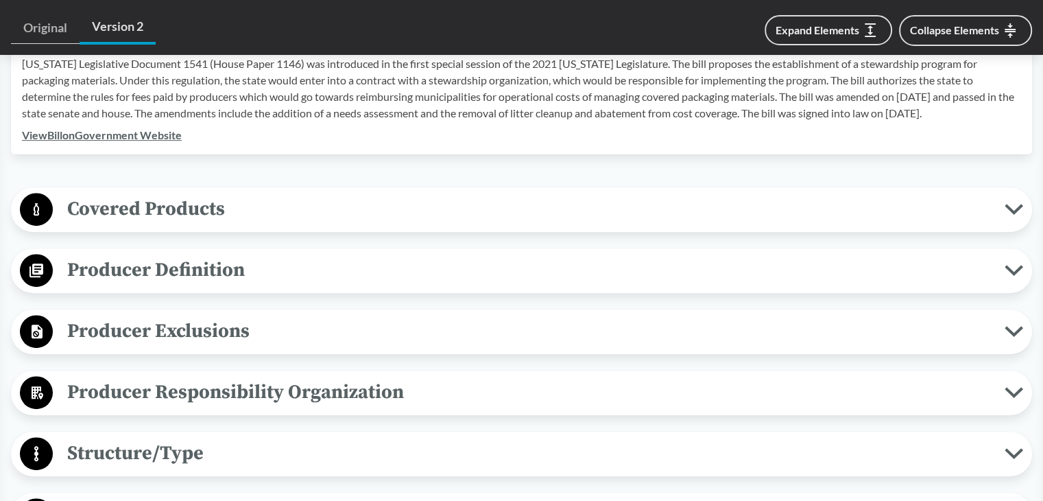
click at [203, 204] on button "Covered Products" at bounding box center [521, 209] width 1011 height 35
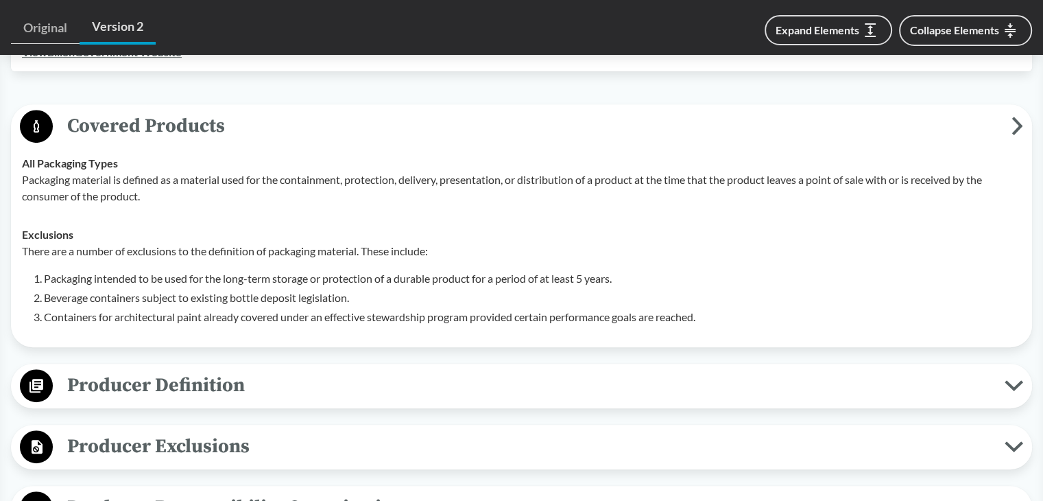
scroll to position [549, 0]
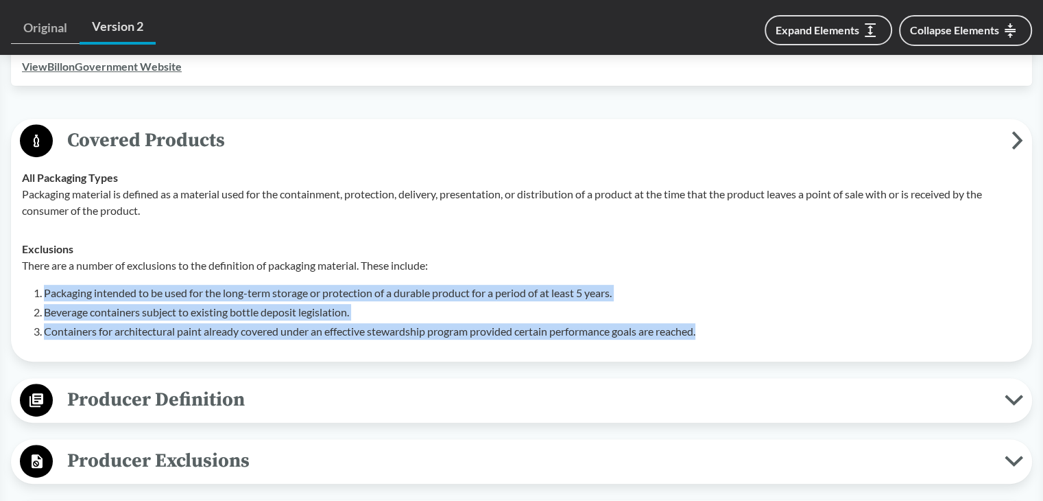
drag, startPoint x: 44, startPoint y: 271, endPoint x: 715, endPoint y: 317, distance: 672.9
click at [715, 317] on ol "Packaging intended to be used for the long-term storage or protection of a dura…" at bounding box center [532, 312] width 977 height 55
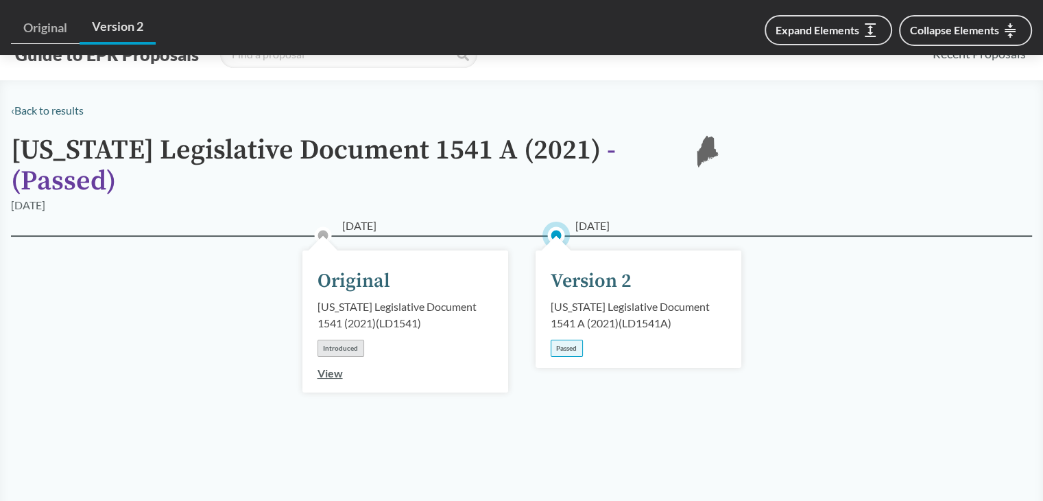
type input "[US_STATE]"
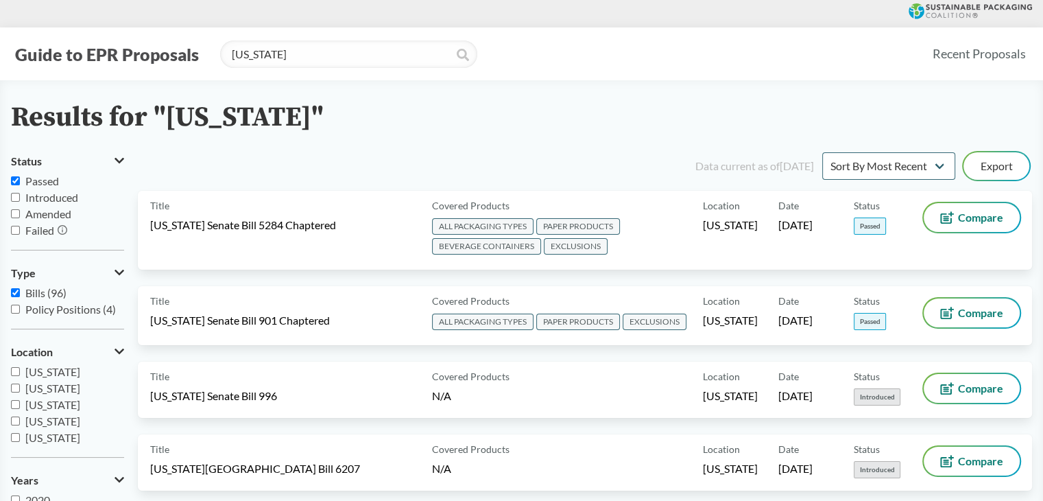
scroll to position [7222, 0]
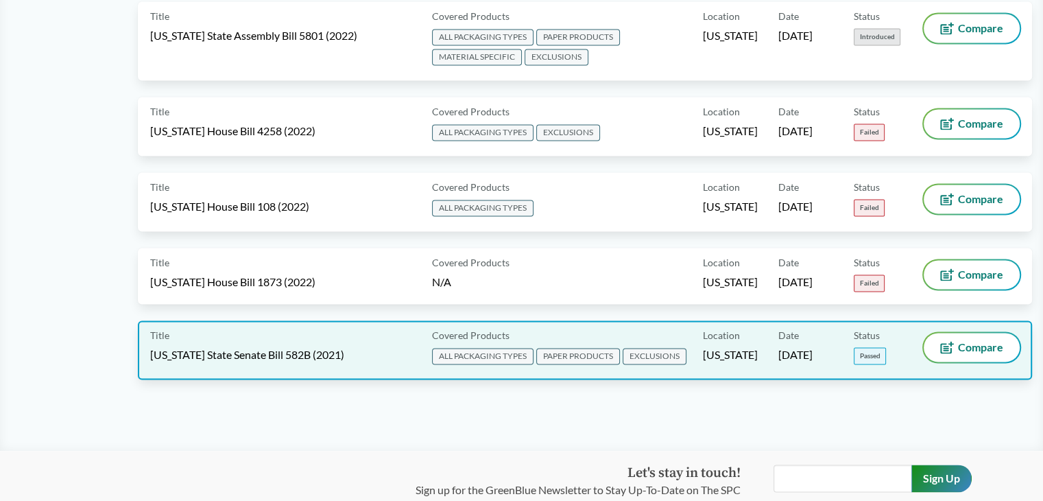
click at [313, 333] on div "Title [US_STATE] State Senate Bill 582B (2021)" at bounding box center [288, 350] width 276 height 34
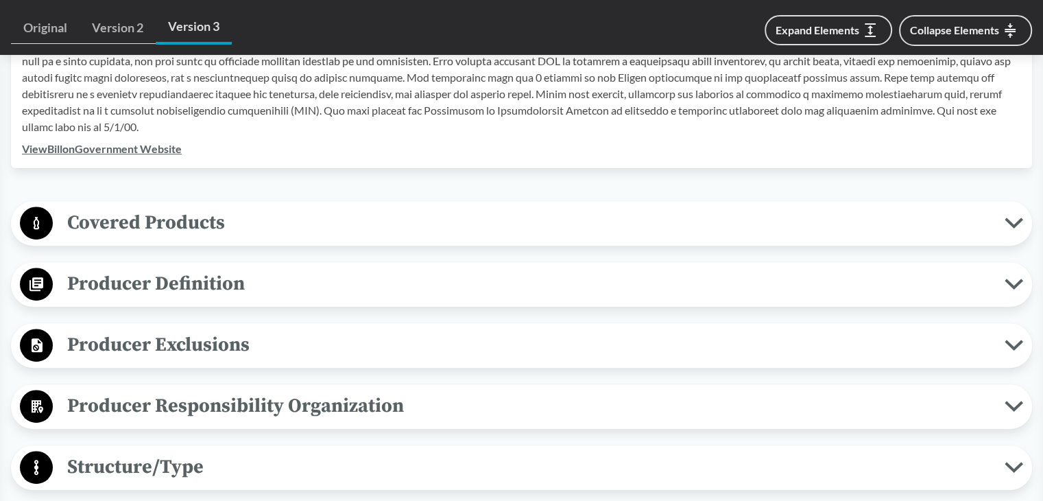
click at [145, 223] on span "Covered Products" at bounding box center [529, 222] width 952 height 31
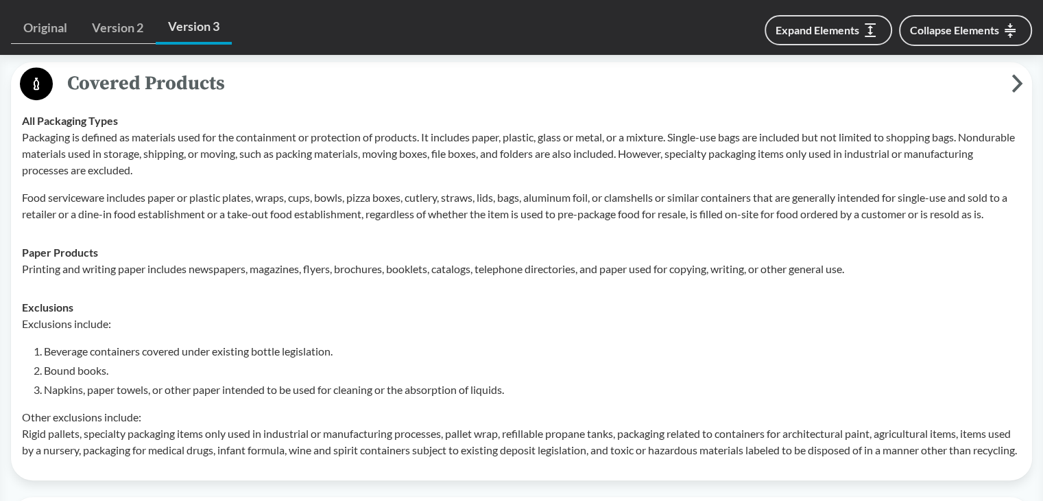
scroll to position [823, 0]
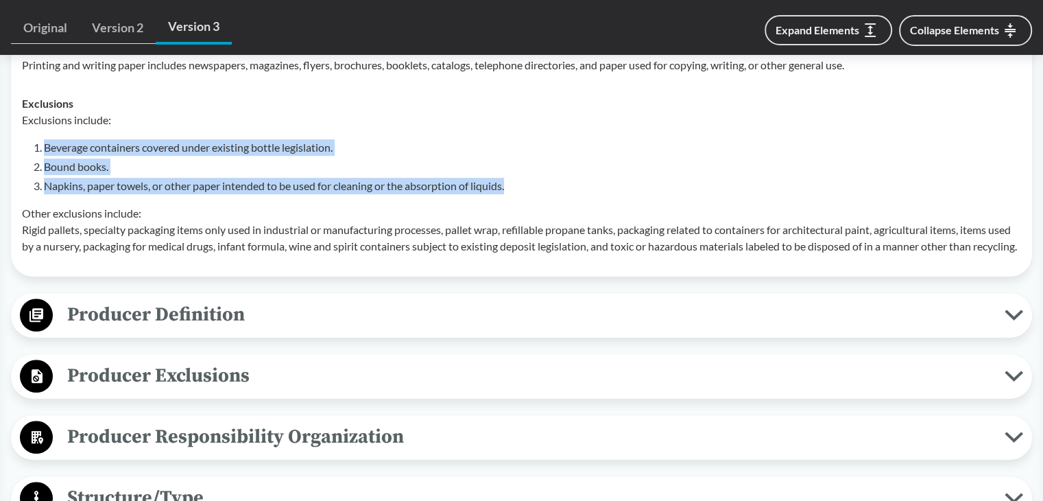
drag, startPoint x: 45, startPoint y: 148, endPoint x: 532, endPoint y: 191, distance: 488.7
click at [532, 191] on ol "Beverage containers covered under existing bottle legislation. Bound books. Nap…" at bounding box center [532, 166] width 977 height 55
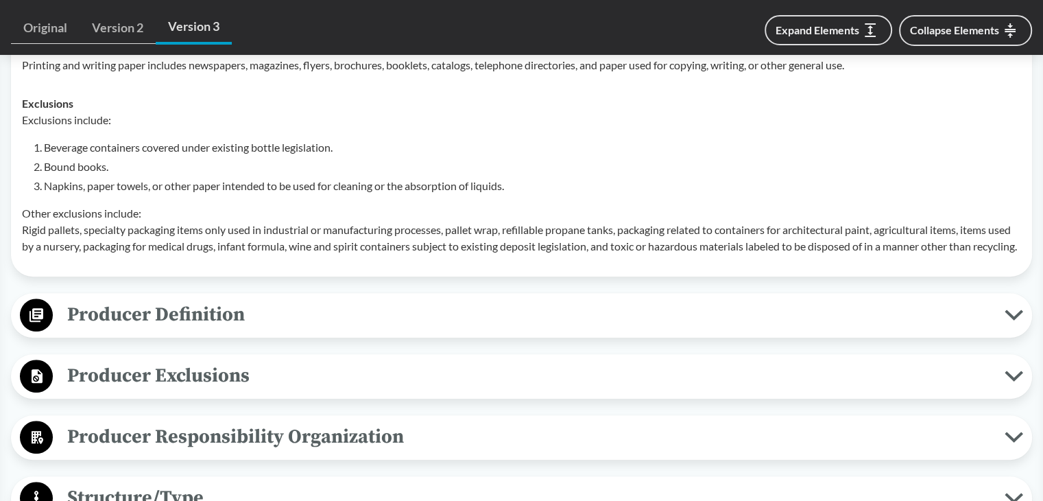
click at [222, 213] on p "Other exclusions include: Rigid pallets, specialty packaging items only used in…" at bounding box center [521, 229] width 999 height 49
drag, startPoint x: 77, startPoint y: 163, endPoint x: 89, endPoint y: 170, distance: 13.9
click at [89, 170] on li "Bound books." at bounding box center [532, 166] width 977 height 16
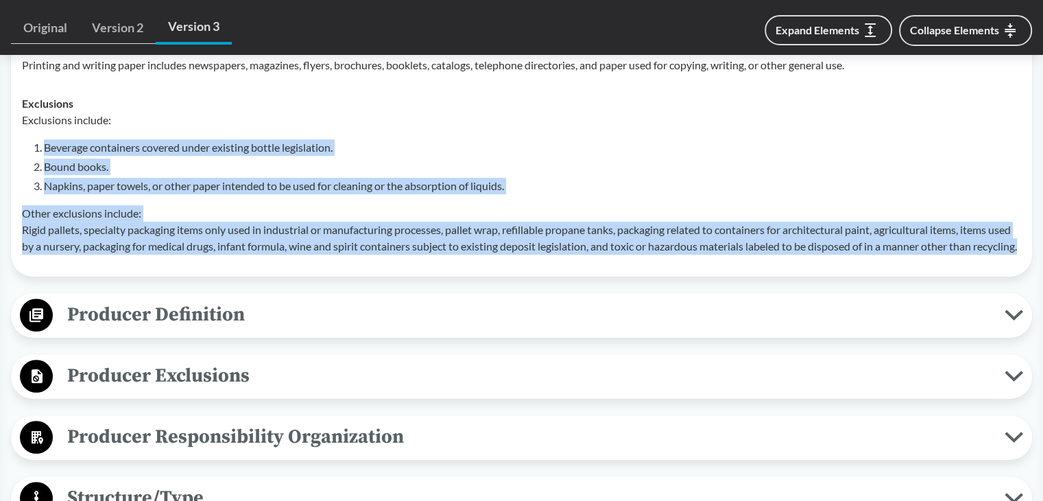
drag, startPoint x: 47, startPoint y: 147, endPoint x: 354, endPoint y: 261, distance: 327.9
click at [354, 254] on div "Exclusions include: Beverage containers covered under existing bottle legislati…" at bounding box center [521, 183] width 999 height 143
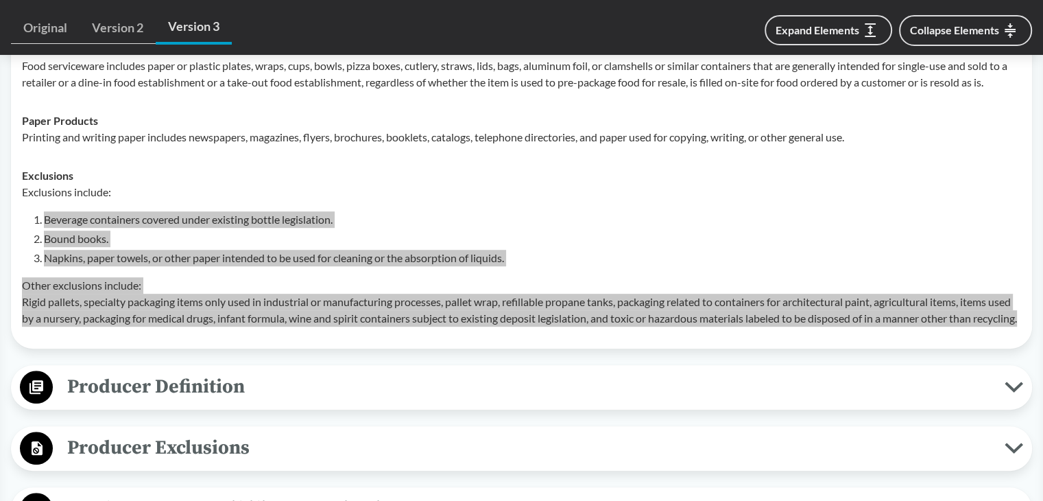
scroll to position [617, 0]
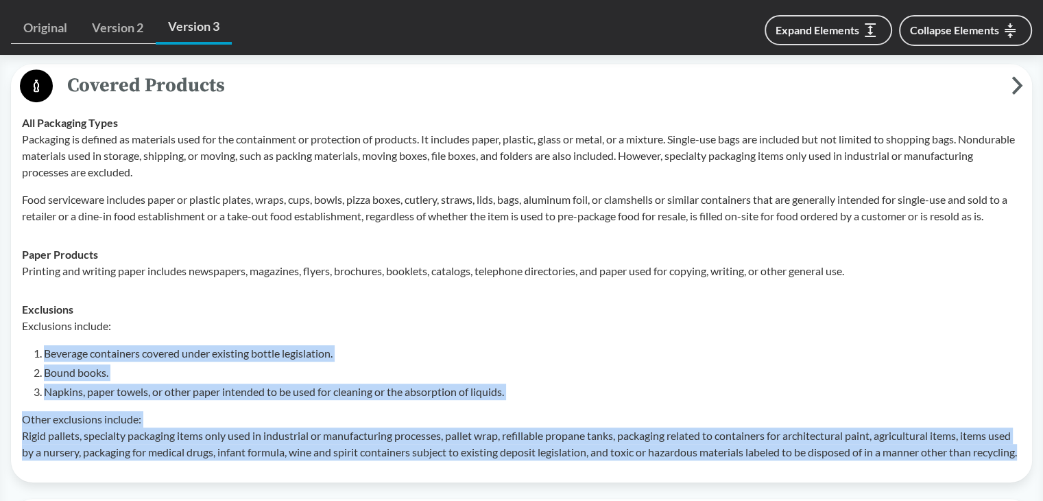
type input "[US_STATE]"
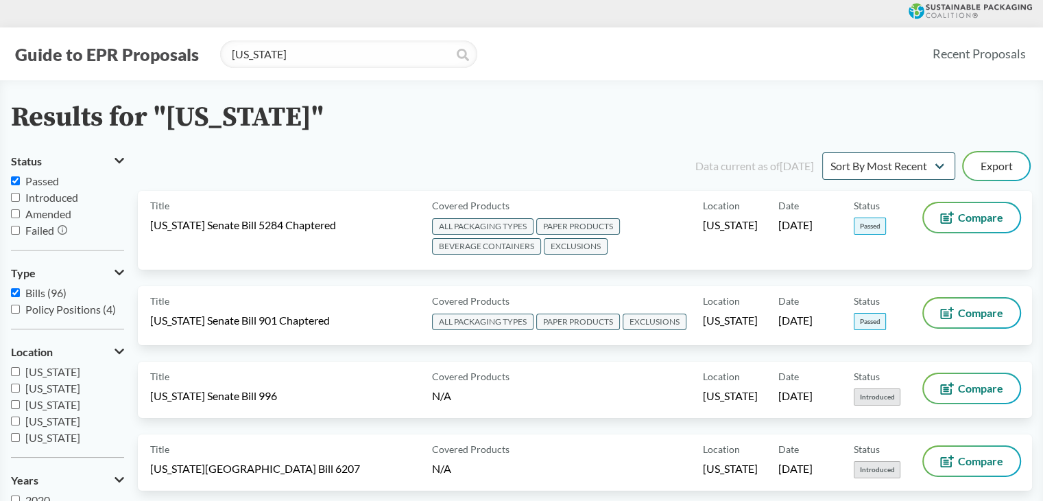
scroll to position [5105, 0]
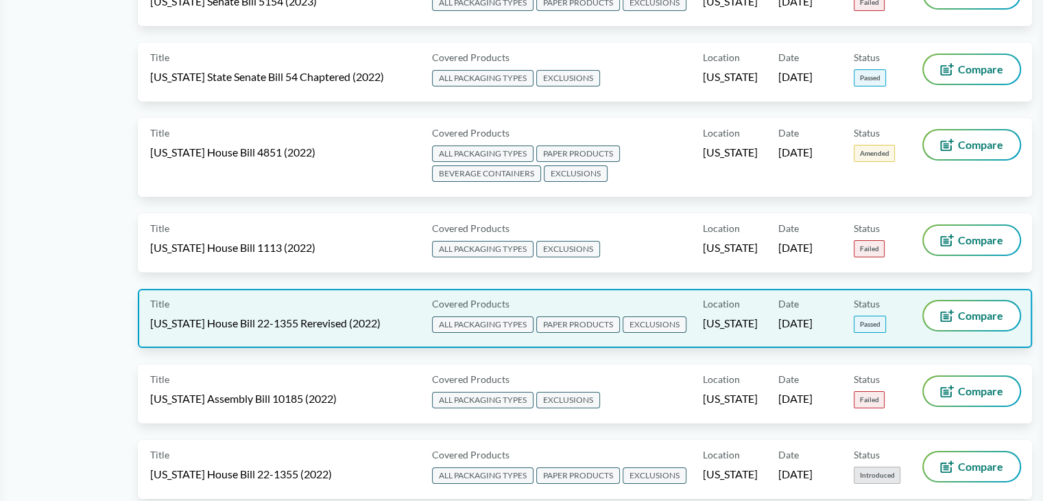
click at [429, 289] on div "Title [US_STATE] House Bill 22-1355 Rerevised (2022) Covered Products ALL PACKA…" at bounding box center [585, 318] width 894 height 59
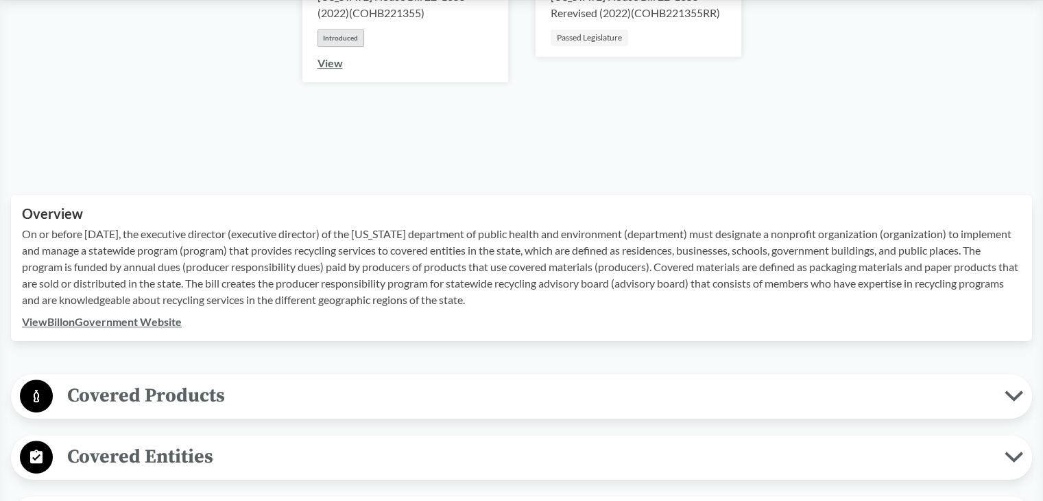
scroll to position [480, 0]
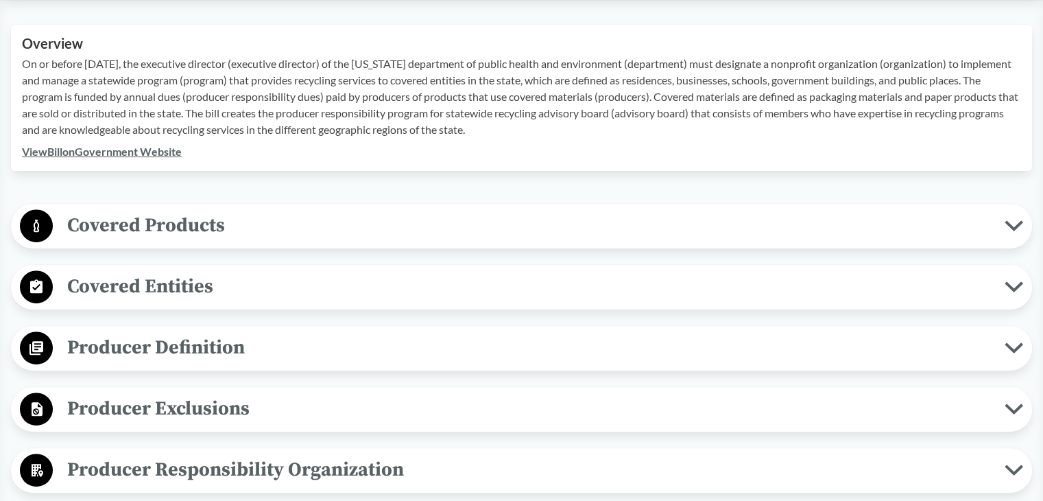
click at [148, 231] on span "Covered Products" at bounding box center [529, 225] width 952 height 31
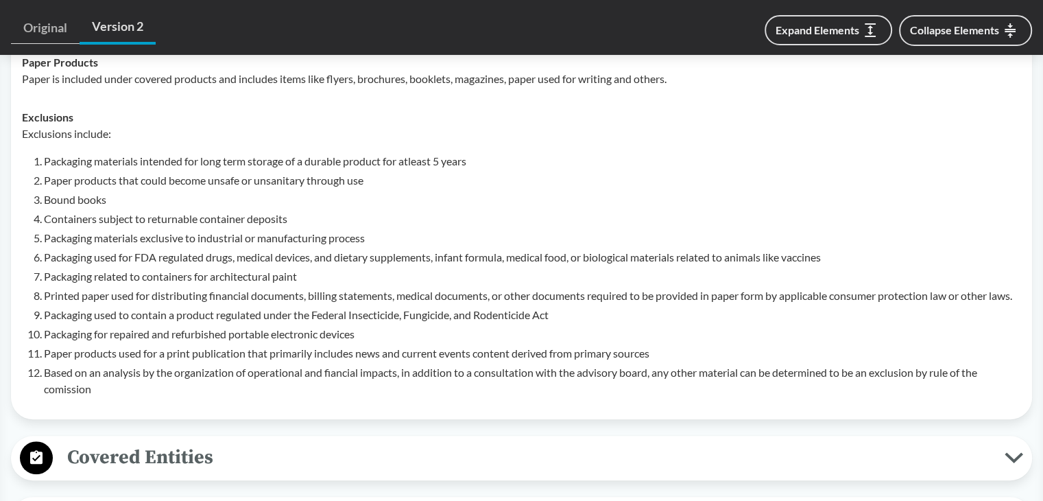
scroll to position [754, 0]
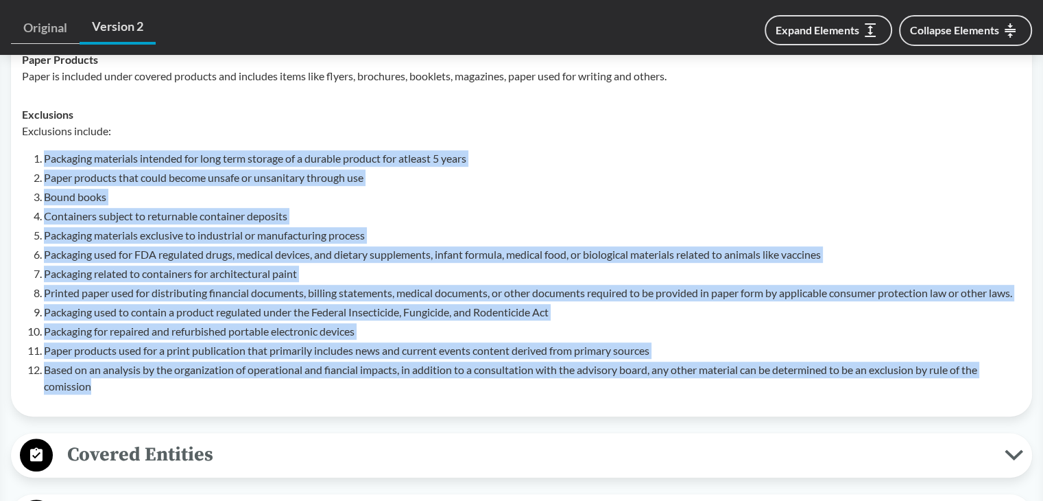
drag, startPoint x: 46, startPoint y: 160, endPoint x: 274, endPoint y: 402, distance: 332.8
click at [274, 394] on ol "Packaging materials intended for long term storage of a durable product for atl…" at bounding box center [532, 272] width 977 height 244
type input "[US_STATE]"
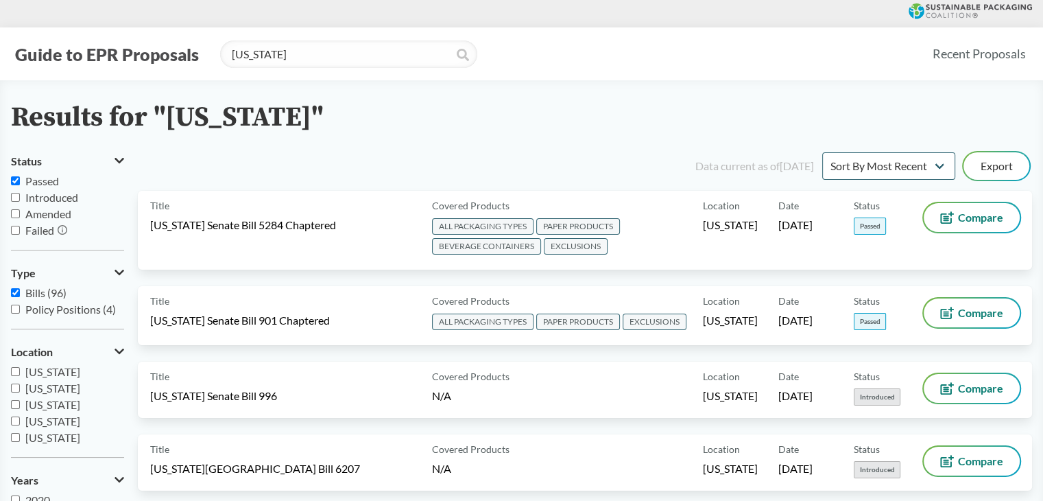
scroll to position [4862, 0]
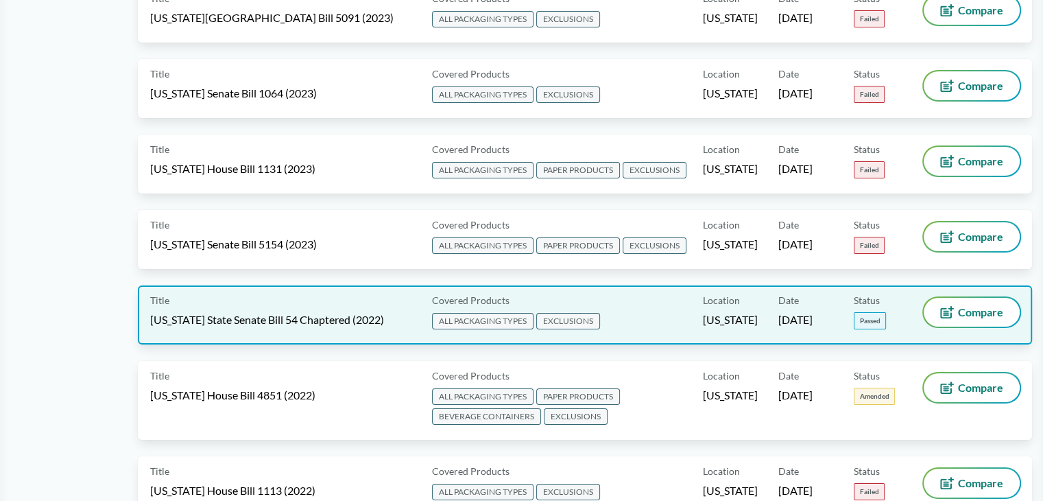
click at [336, 312] on span "[US_STATE] State Senate Bill 54 Chaptered (2022)" at bounding box center [267, 319] width 234 height 15
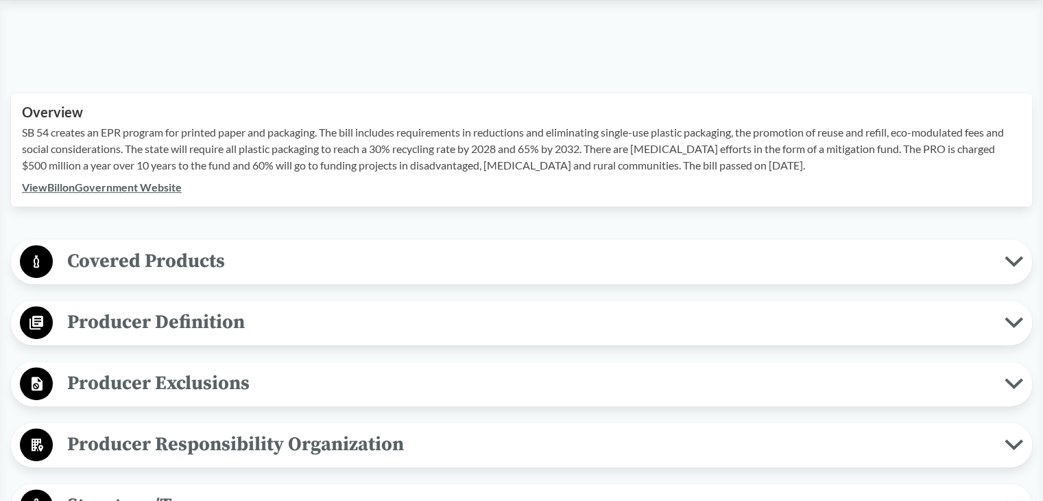
click at [121, 259] on span "Covered Products" at bounding box center [529, 260] width 952 height 31
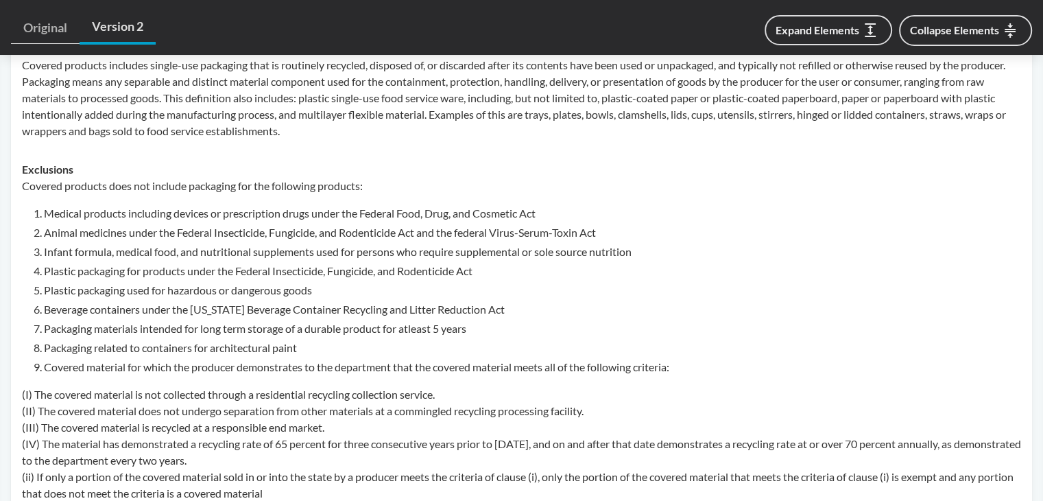
scroll to position [686, 0]
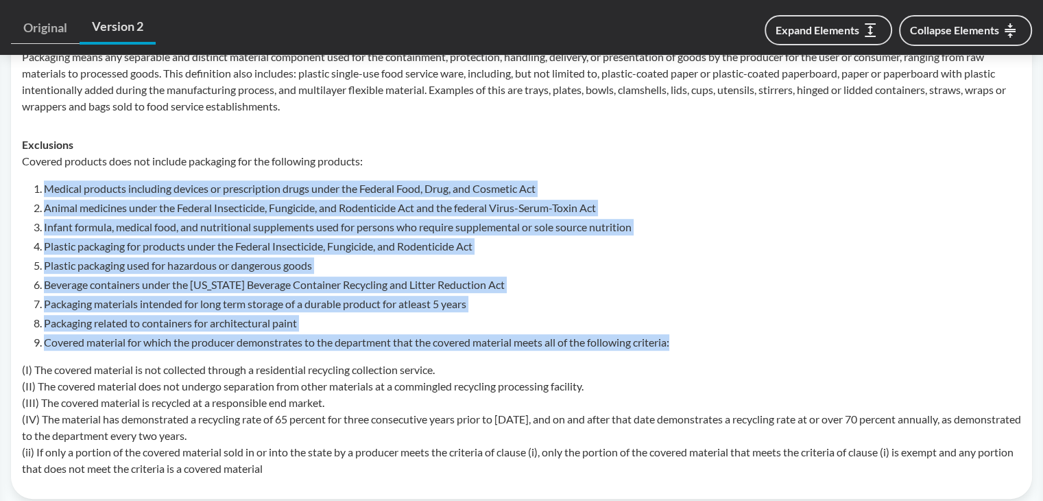
drag, startPoint x: 44, startPoint y: 187, endPoint x: 702, endPoint y: 341, distance: 676.0
click at [702, 341] on ol "Medical products including devices or prescription drugs under the Federal Food…" at bounding box center [532, 265] width 977 height 170
click at [302, 320] on li "Packaging related to containers for architectural paint" at bounding box center [532, 323] width 977 height 16
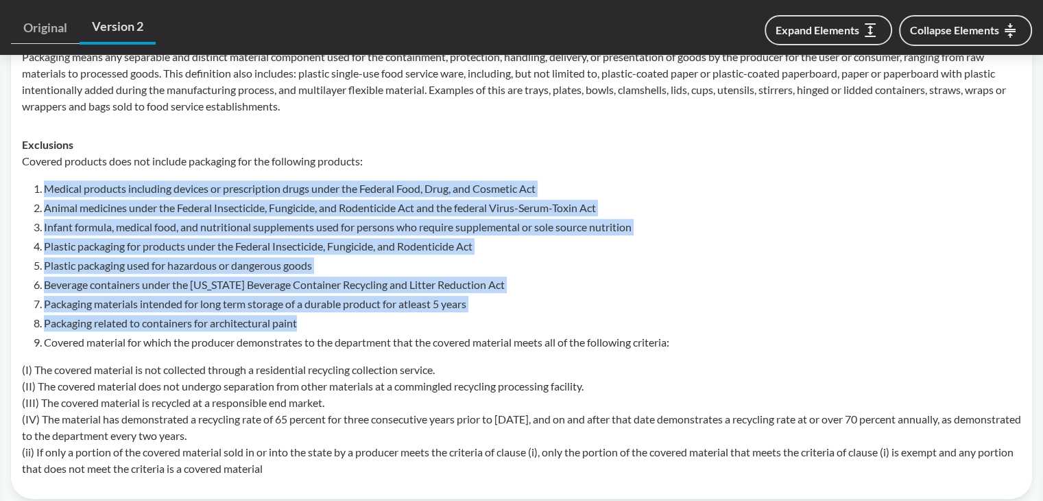
drag, startPoint x: 45, startPoint y: 190, endPoint x: 341, endPoint y: 320, distance: 324.0
click at [341, 320] on ol "Medical products including devices or prescription drugs under the Federal Food…" at bounding box center [532, 265] width 977 height 170
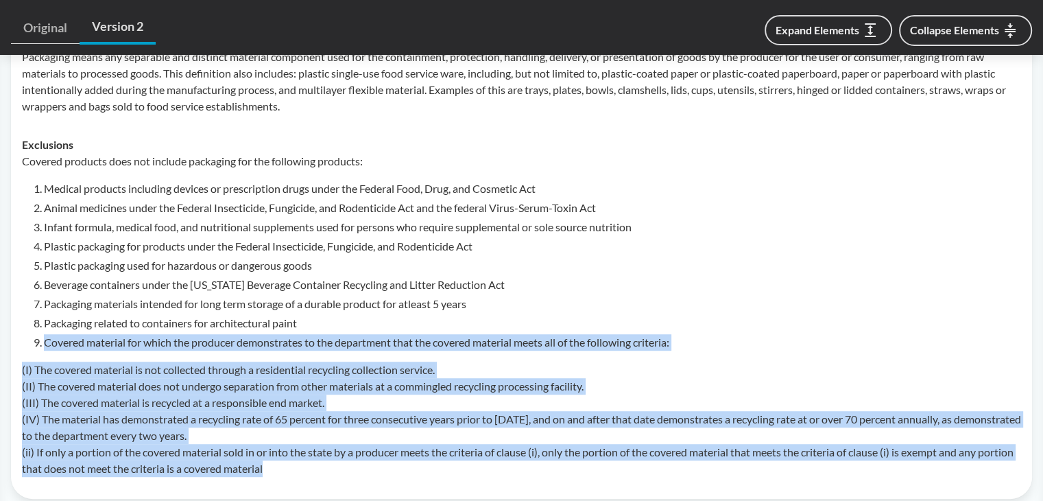
drag, startPoint x: 47, startPoint y: 344, endPoint x: 645, endPoint y: 467, distance: 610.4
click at [645, 467] on div "Covered products does not include packaging for the following products: Medical…" at bounding box center [521, 315] width 999 height 324
type input "[US_STATE]"
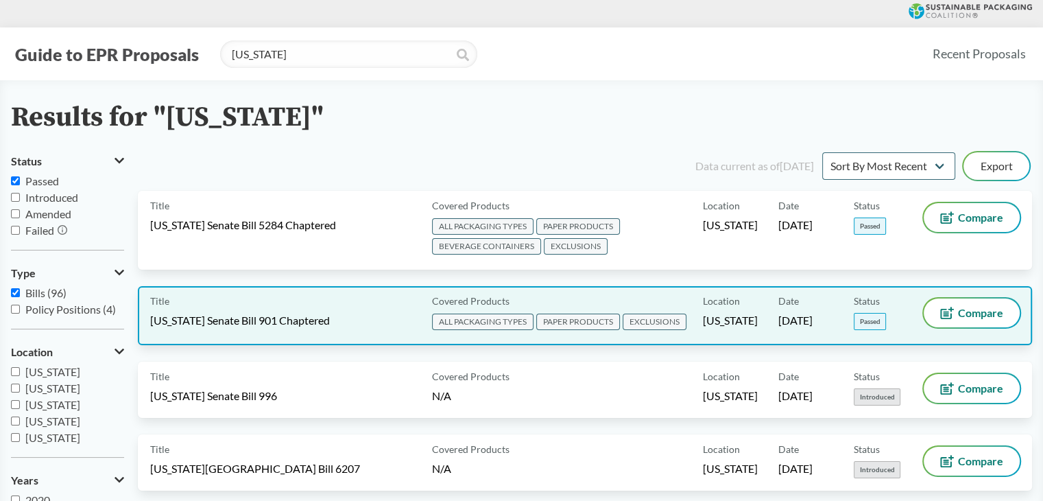
click at [301, 298] on div "Title [US_STATE] Senate Bill 901 Chaptered" at bounding box center [288, 315] width 276 height 34
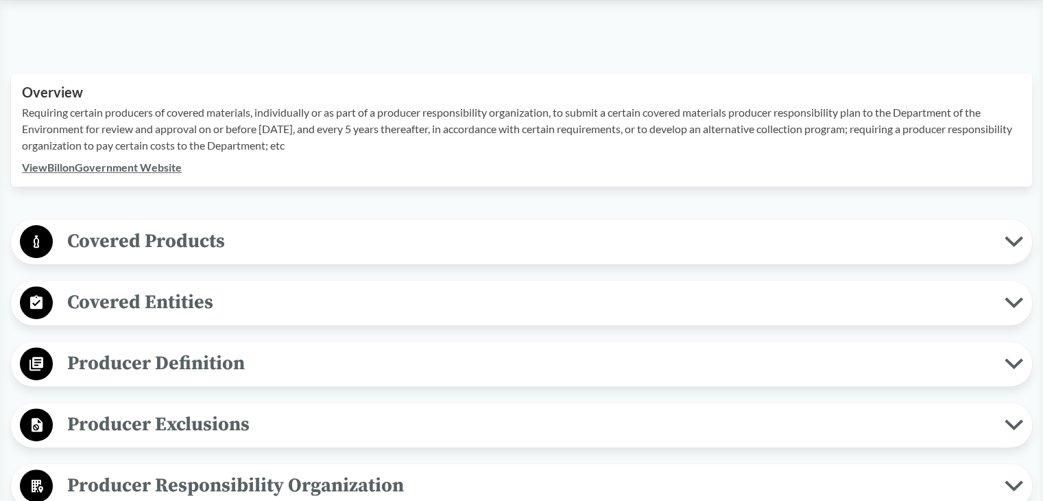
click at [150, 245] on span "Covered Products" at bounding box center [529, 241] width 952 height 31
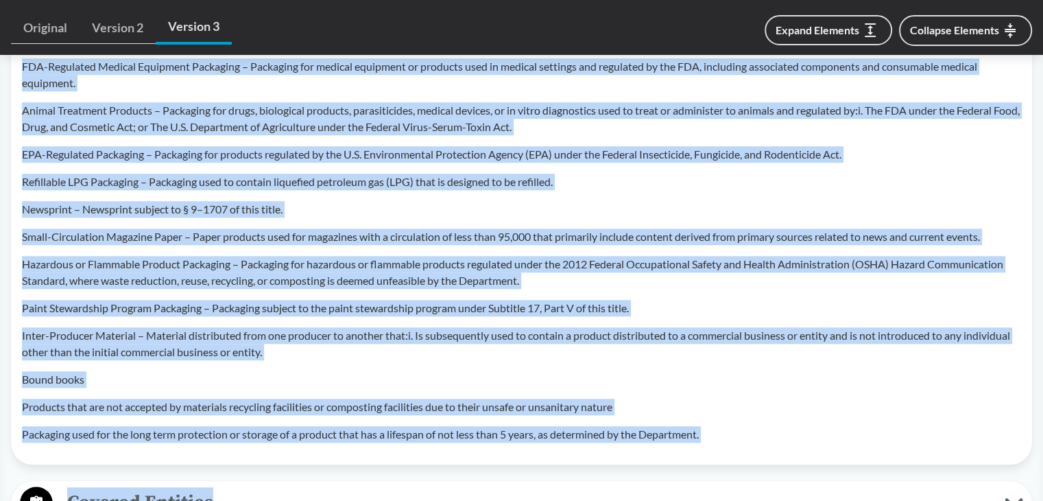
scroll to position [1171, 0]
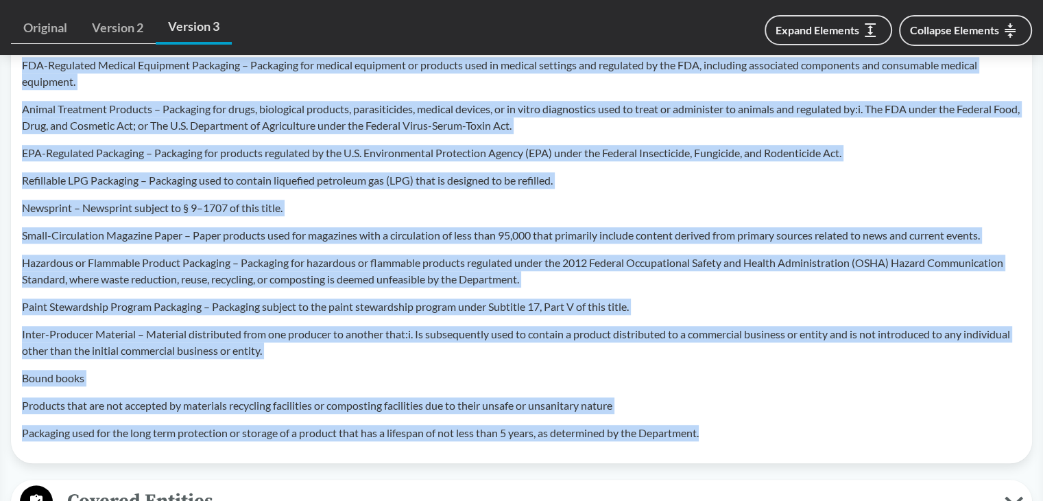
drag, startPoint x: 22, startPoint y: 132, endPoint x: 728, endPoint y: 437, distance: 769.1
click at [728, 437] on div "Exempt Material refers to any material or portion of a material that meets the …" at bounding box center [521, 164] width 999 height 554
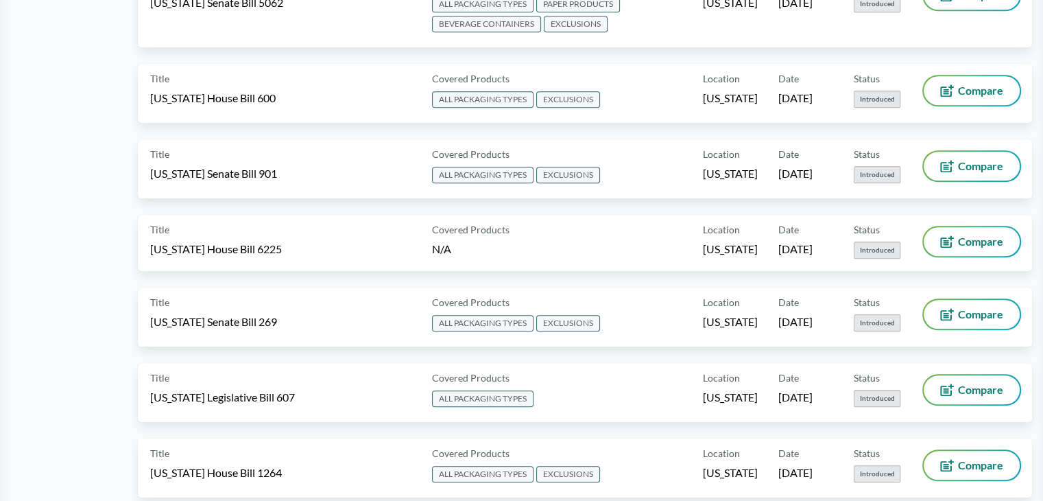
type input "[US_STATE]"
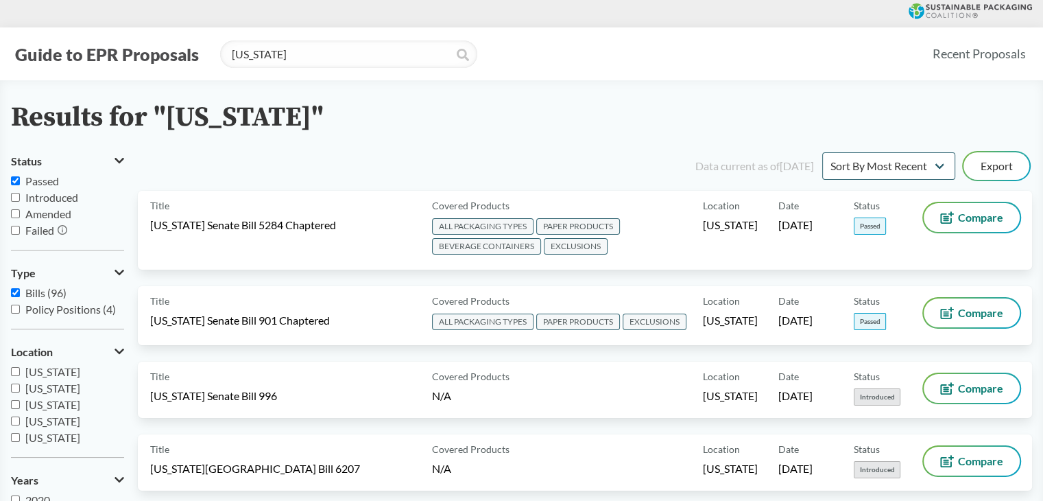
scroll to position [1969, 0]
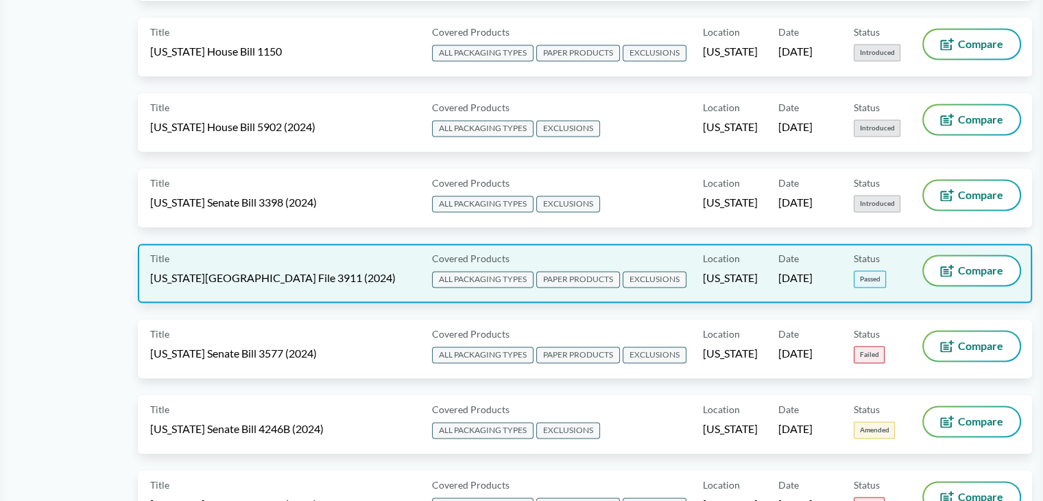
click at [266, 270] on span "[US_STATE][GEOGRAPHIC_DATA] File 3911 (2024)" at bounding box center [272, 277] width 245 height 15
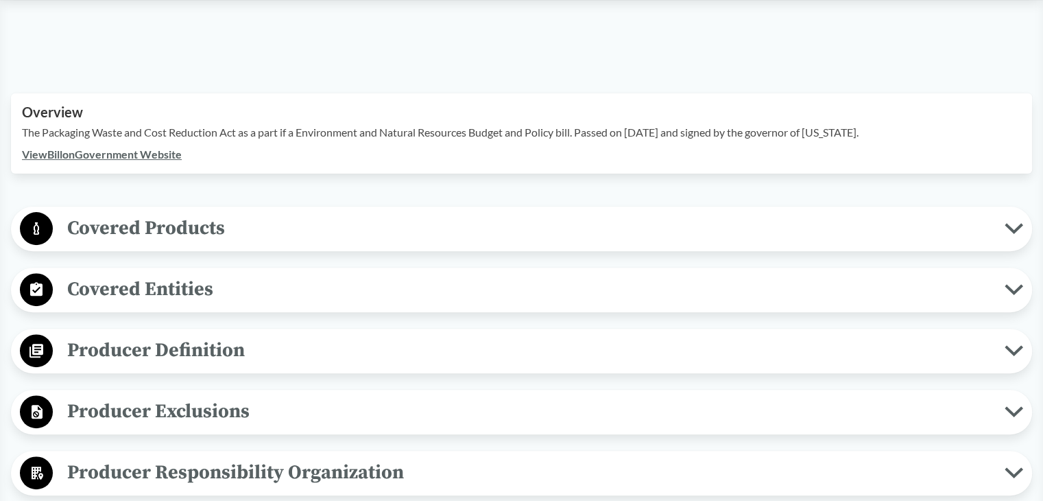
click at [140, 213] on span "Covered Products" at bounding box center [529, 228] width 952 height 31
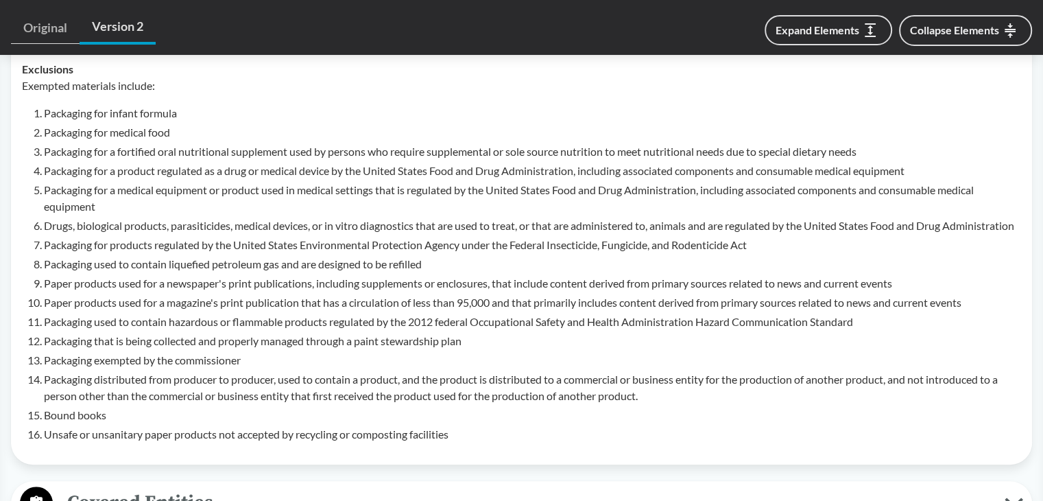
scroll to position [754, 0]
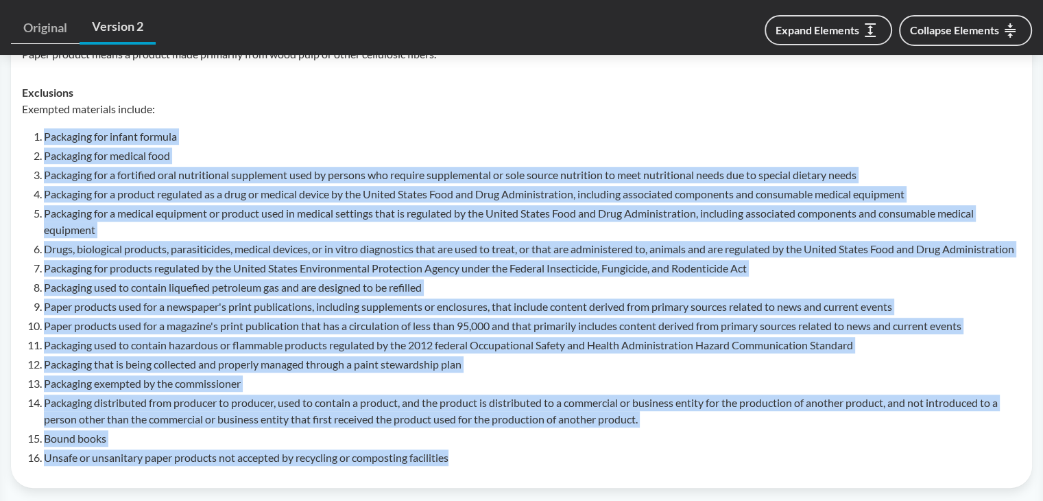
drag, startPoint x: 45, startPoint y: 116, endPoint x: 490, endPoint y: 453, distance: 558.6
click at [490, 453] on ol "Packaging for infant formula Packaging for medical food Packaging for a fortifi…" at bounding box center [532, 296] width 977 height 337
